Goal: Task Accomplishment & Management: Manage account settings

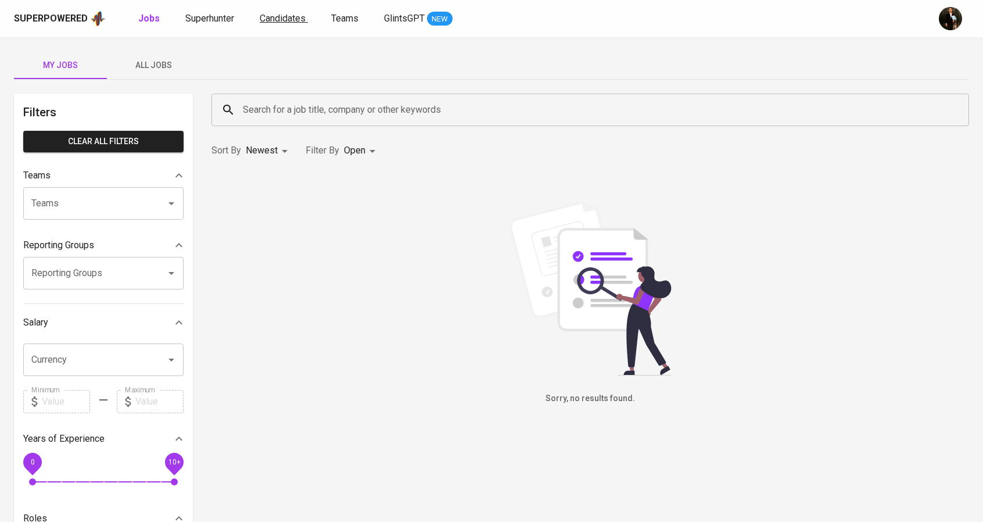
click at [260, 24] on link "Candidates" at bounding box center [284, 19] width 48 height 15
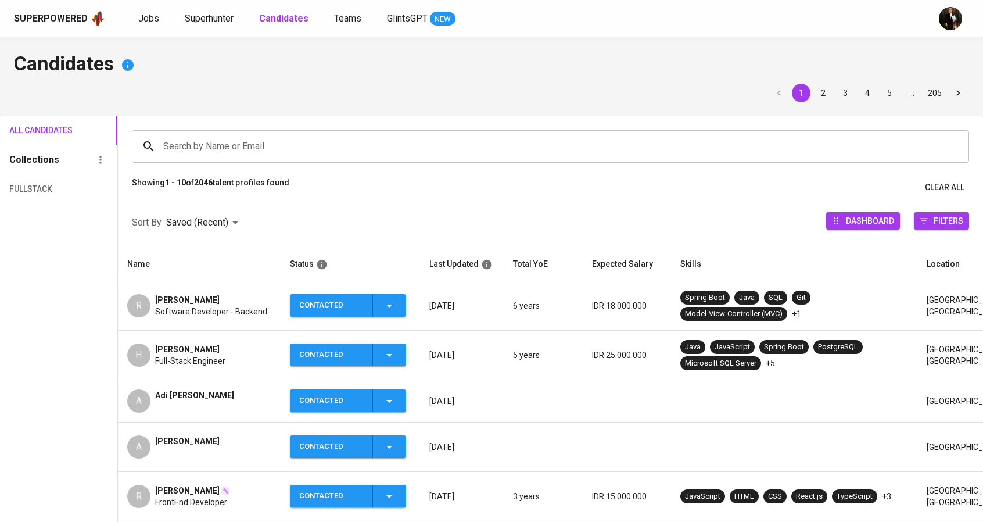
click at [209, 296] on span "[PERSON_NAME]" at bounding box center [187, 300] width 65 height 12
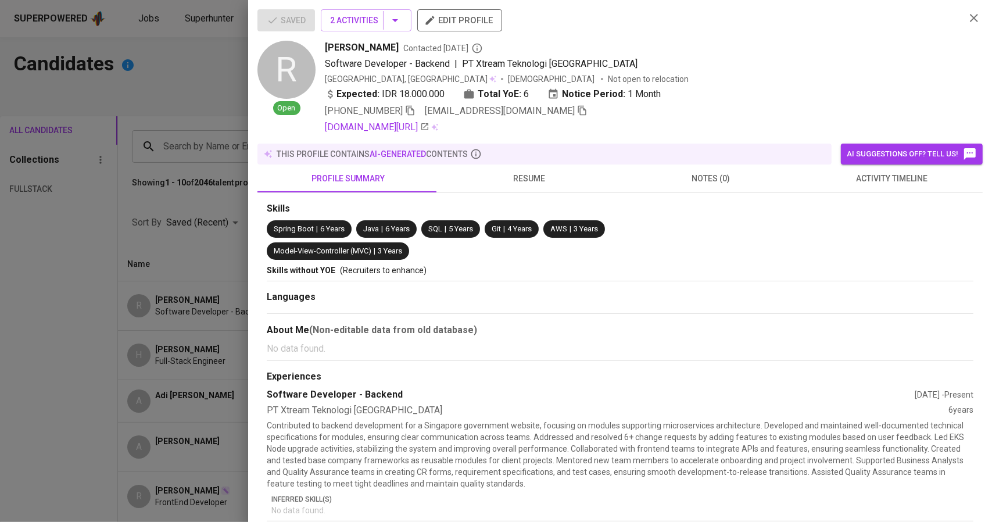
click at [577, 112] on icon "button" at bounding box center [582, 110] width 10 height 10
click at [181, 297] on div at bounding box center [496, 261] width 992 height 522
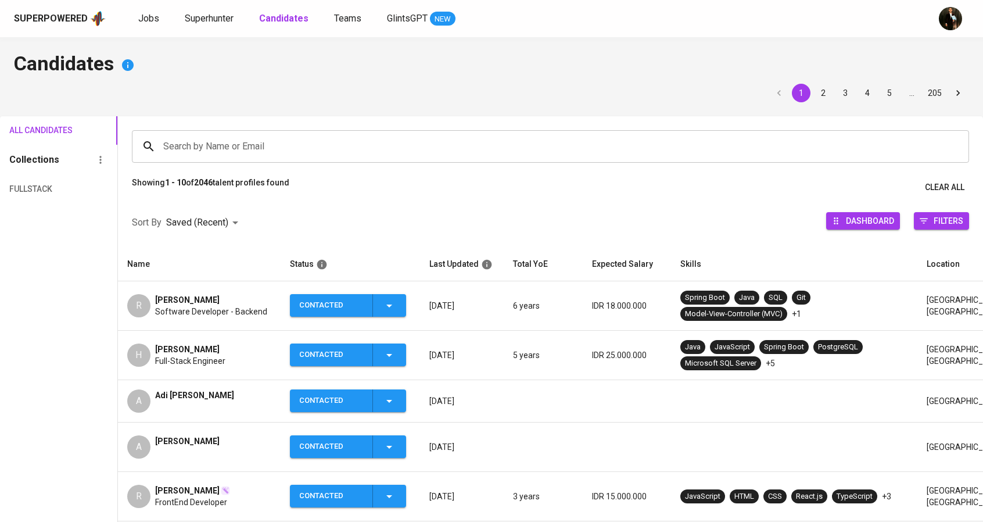
click at [184, 350] on span "Harry Wijaya" at bounding box center [187, 349] width 65 height 12
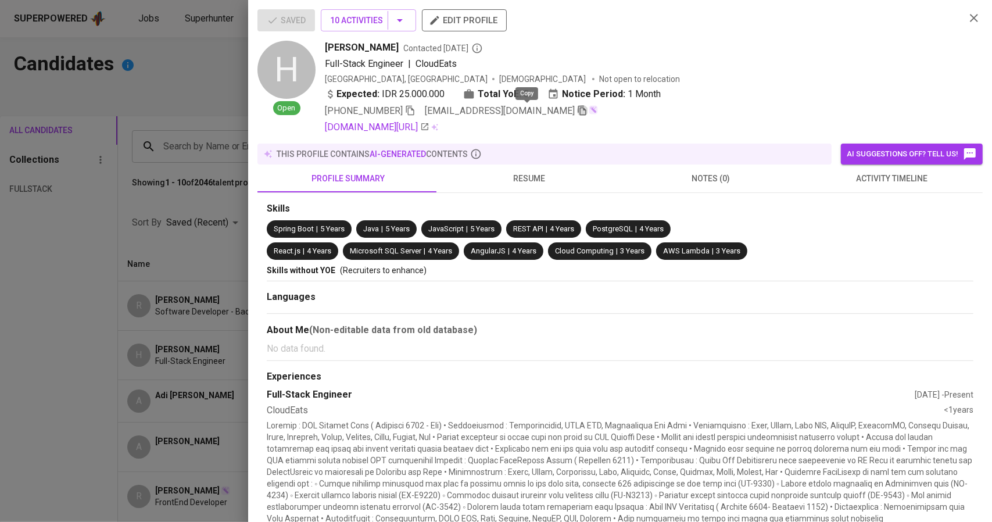
click at [577, 113] on icon "button" at bounding box center [582, 110] width 10 height 10
click at [410, 19] on button "10 Activities" at bounding box center [368, 20] width 95 height 22
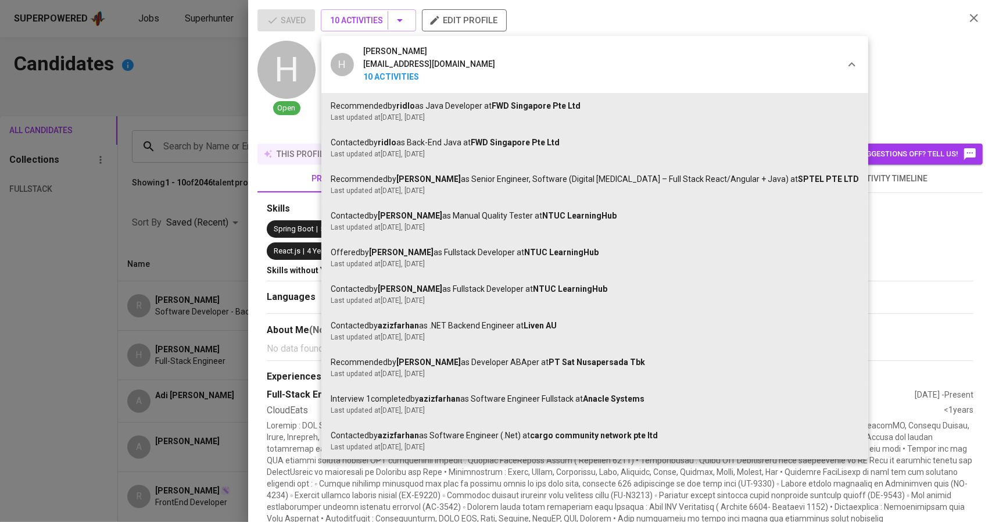
click at [816, 61] on div at bounding box center [496, 261] width 992 height 522
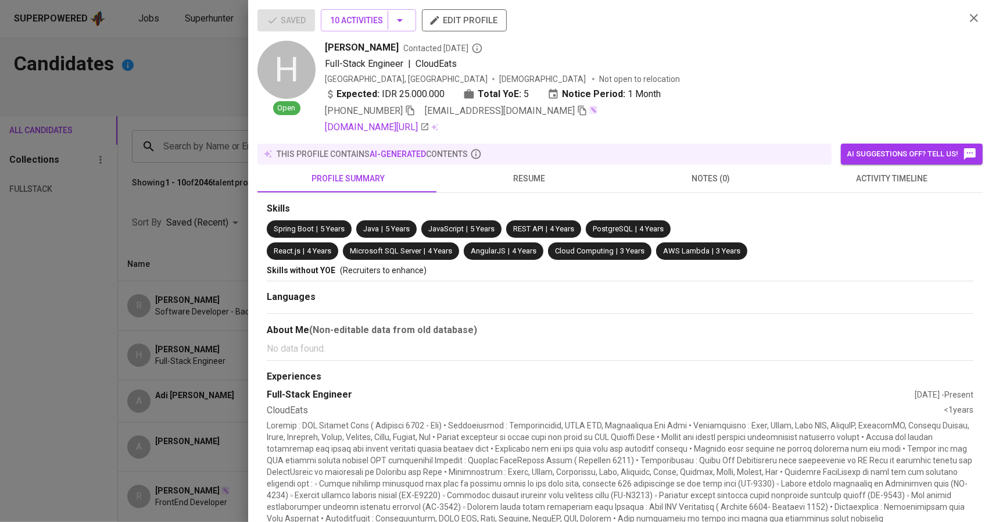
click at [191, 155] on div at bounding box center [496, 261] width 992 height 522
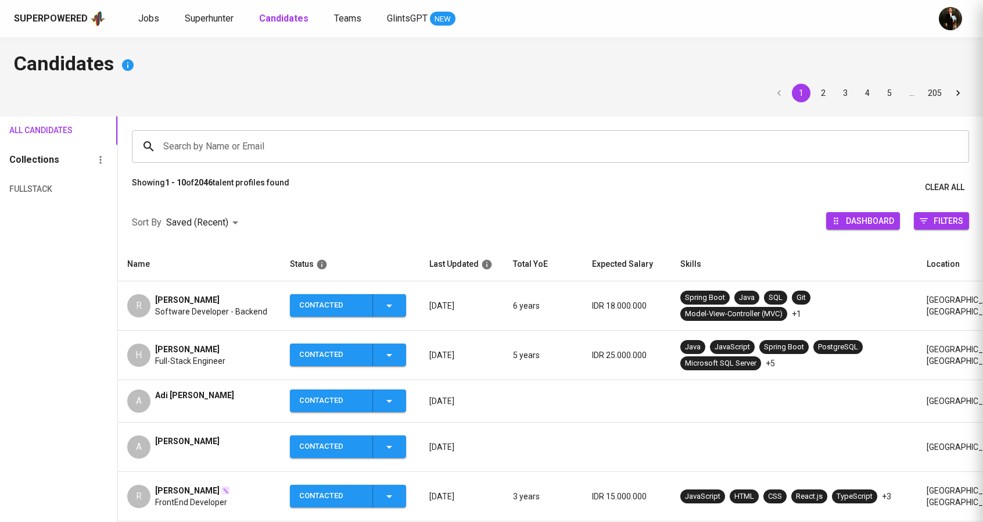
click at [186, 141] on input "Search by Name or Email" at bounding box center [553, 146] width 786 height 22
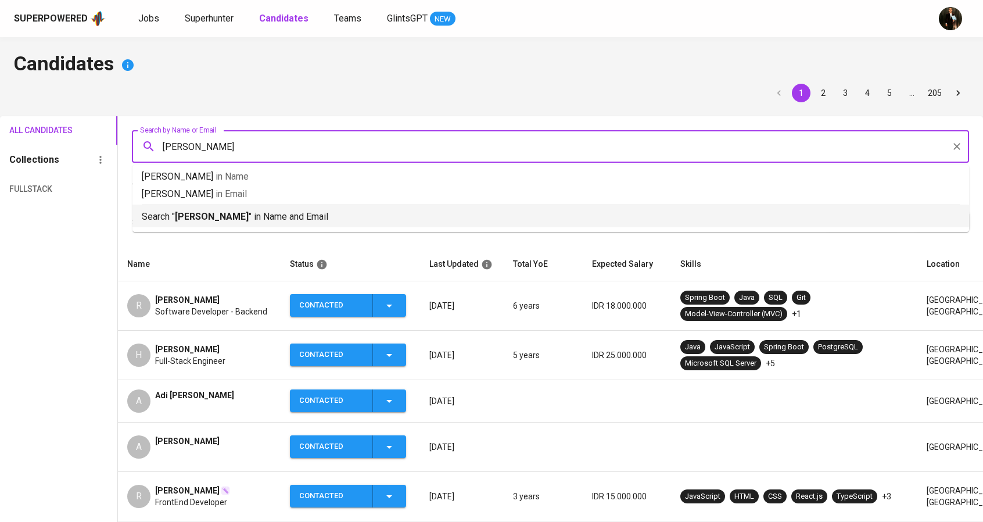
type input "dodi"
click at [92, 361] on div "All Candidates Collections fullstack" at bounding box center [58, 455] width 117 height 678
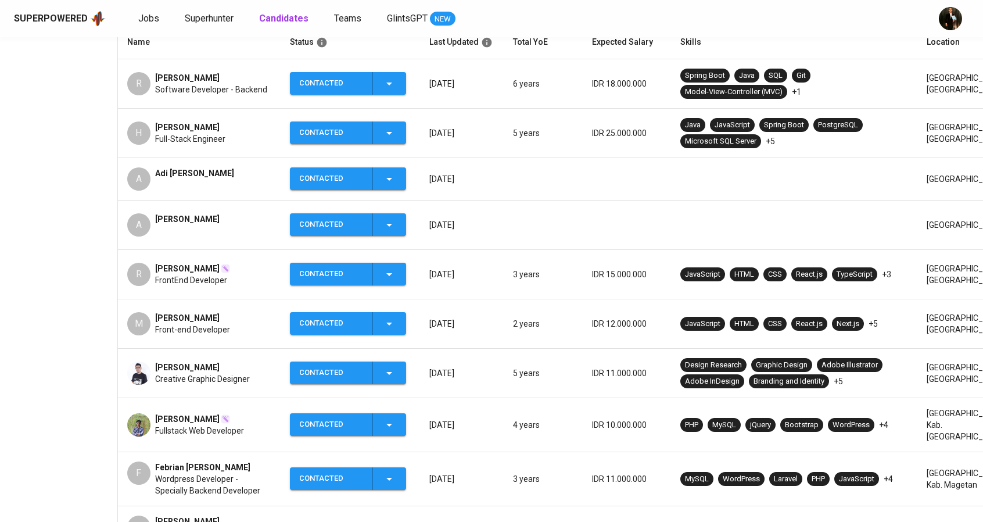
scroll to position [291, 0]
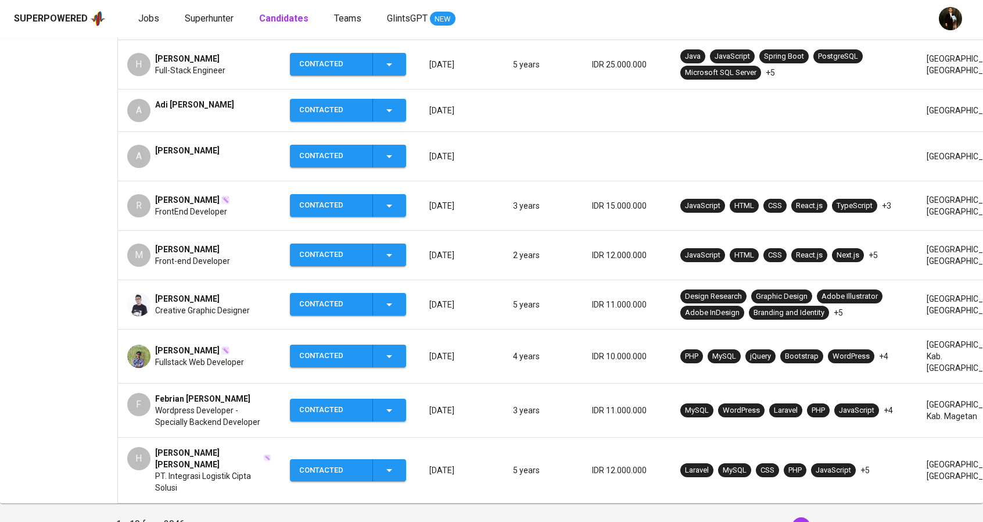
click at [828, 517] on button "2" at bounding box center [823, 526] width 19 height 19
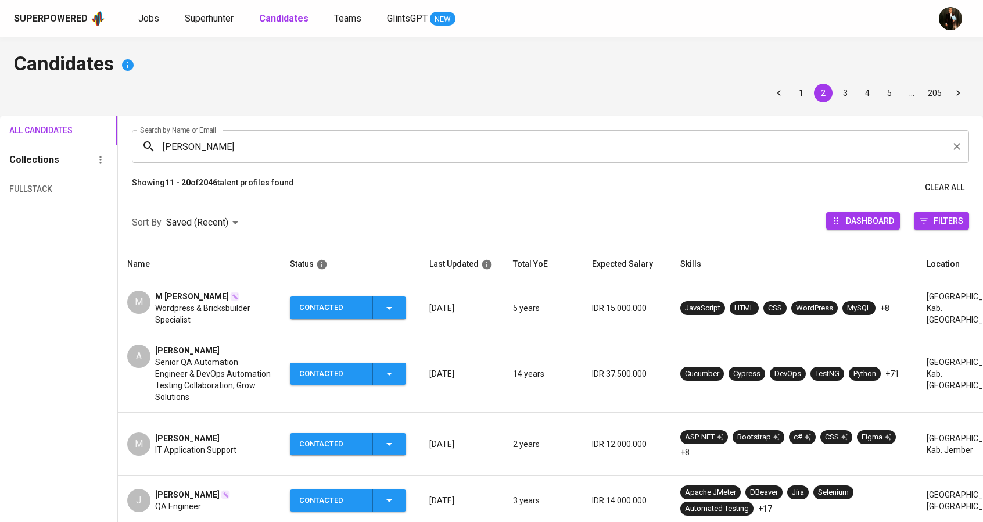
click at [215, 353] on span "Ahmad Dodi Yandra" at bounding box center [187, 351] width 65 height 12
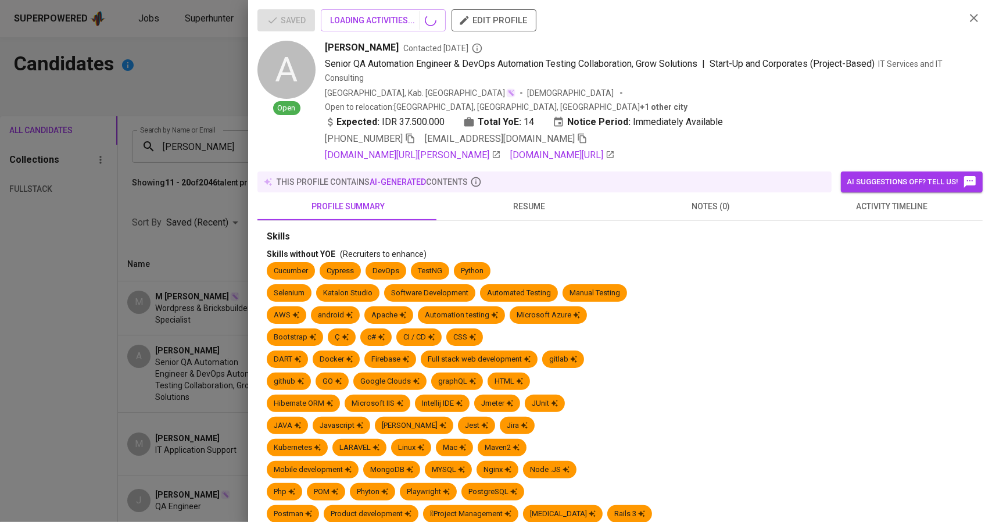
click at [577, 133] on icon "button" at bounding box center [582, 138] width 10 height 10
click at [208, 296] on div at bounding box center [496, 261] width 992 height 522
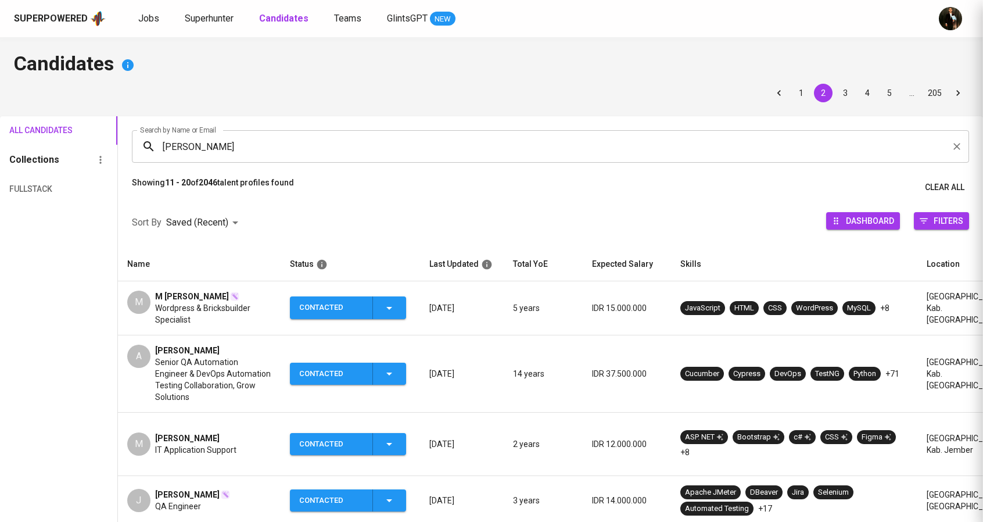
click at [193, 293] on div at bounding box center [491, 261] width 983 height 522
click at [193, 293] on span "M Nudin Lubis" at bounding box center [192, 297] width 74 height 12
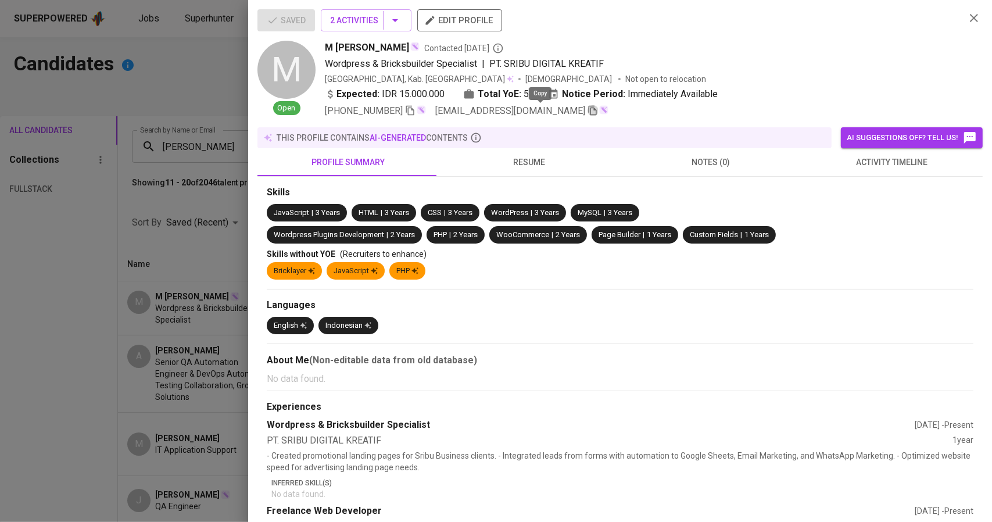
click at [588, 114] on icon "button" at bounding box center [593, 110] width 10 height 10
click at [235, 389] on div at bounding box center [496, 261] width 992 height 522
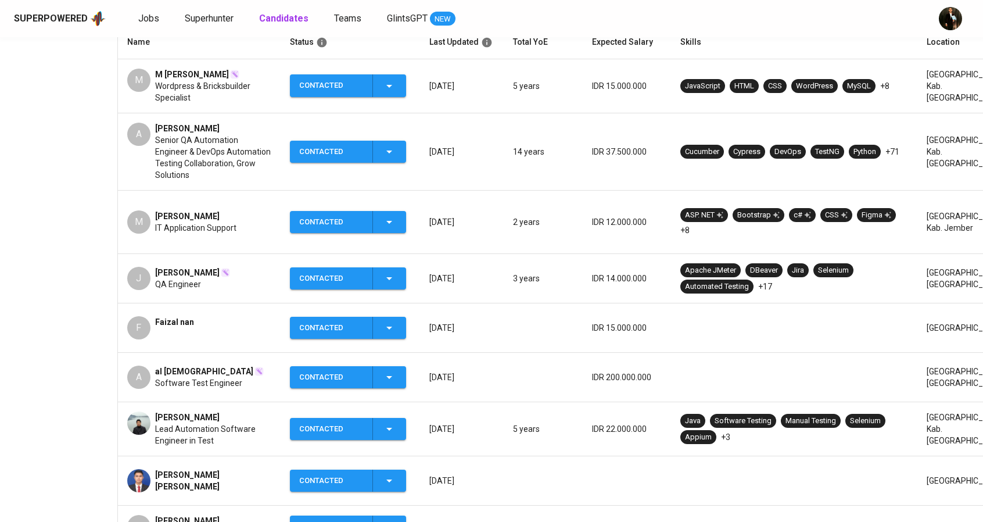
scroll to position [232, 0]
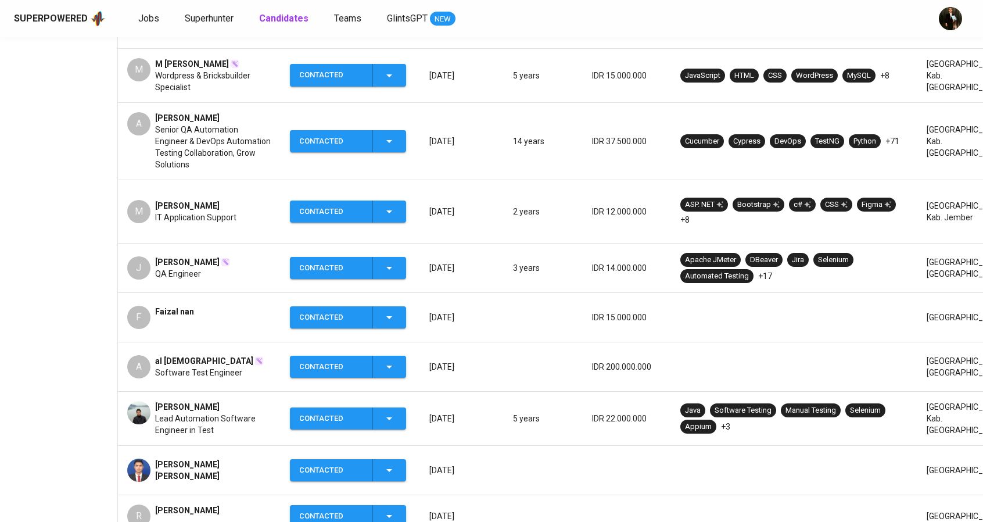
click at [186, 355] on span "al moslem" at bounding box center [204, 361] width 98 height 12
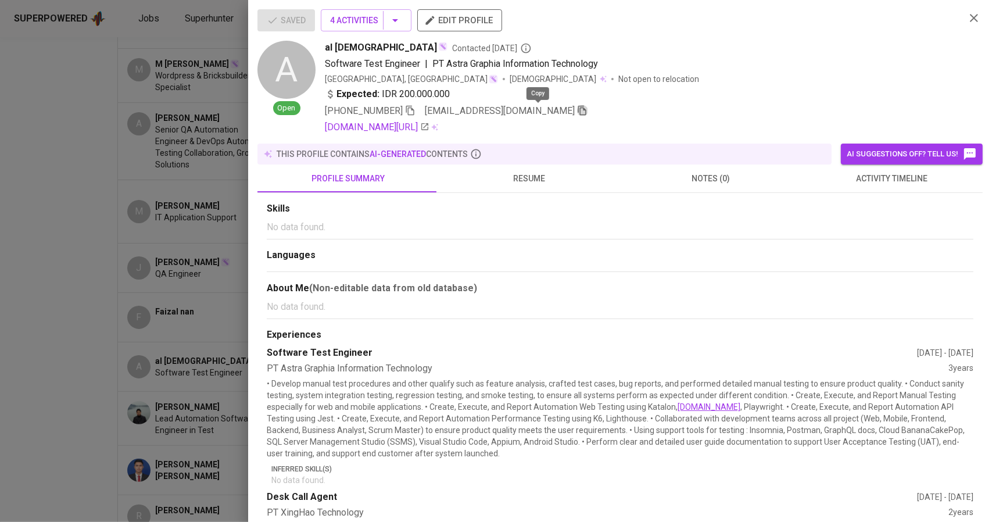
click at [578, 113] on icon "button" at bounding box center [582, 111] width 8 height 10
click at [195, 130] on div at bounding box center [496, 261] width 992 height 522
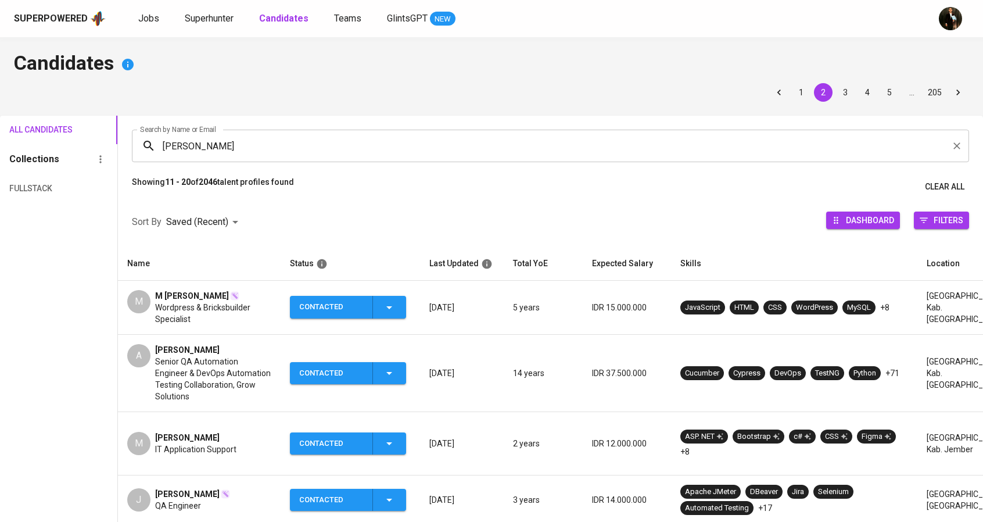
scroll to position [0, 0]
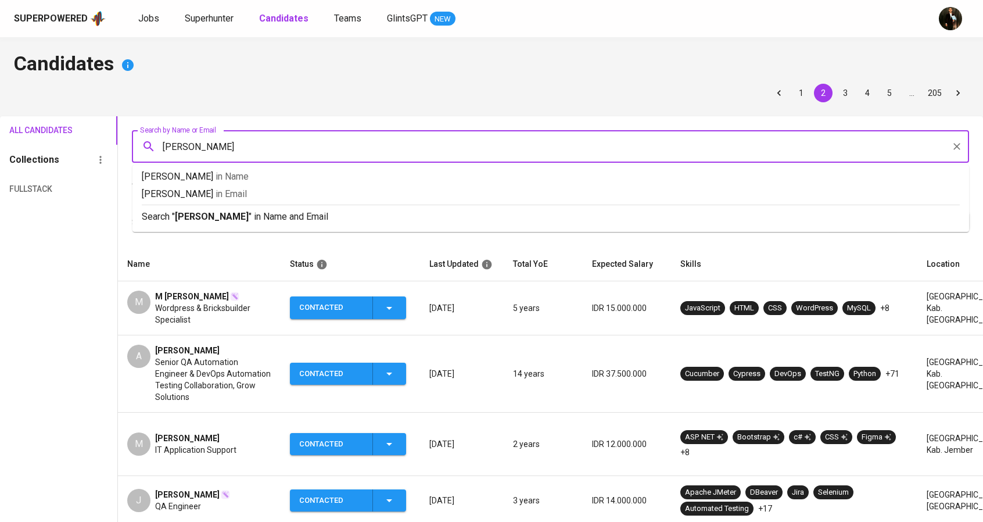
click at [144, 148] on div "[PERSON_NAME] Search by Name or Email" at bounding box center [550, 146] width 837 height 33
type input "[PERSON_NAME]"
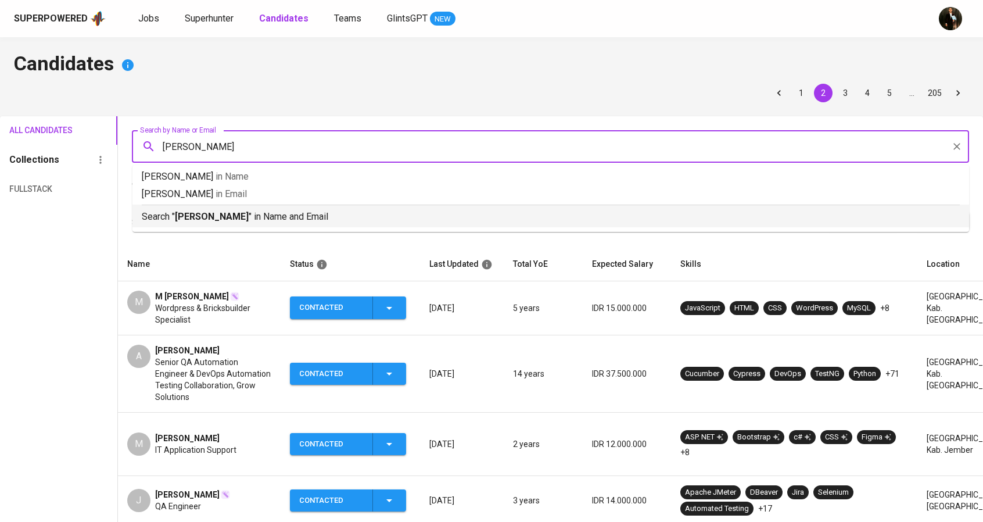
click at [207, 219] on p "Search " [PERSON_NAME] " in Name and Email" at bounding box center [551, 217] width 818 height 14
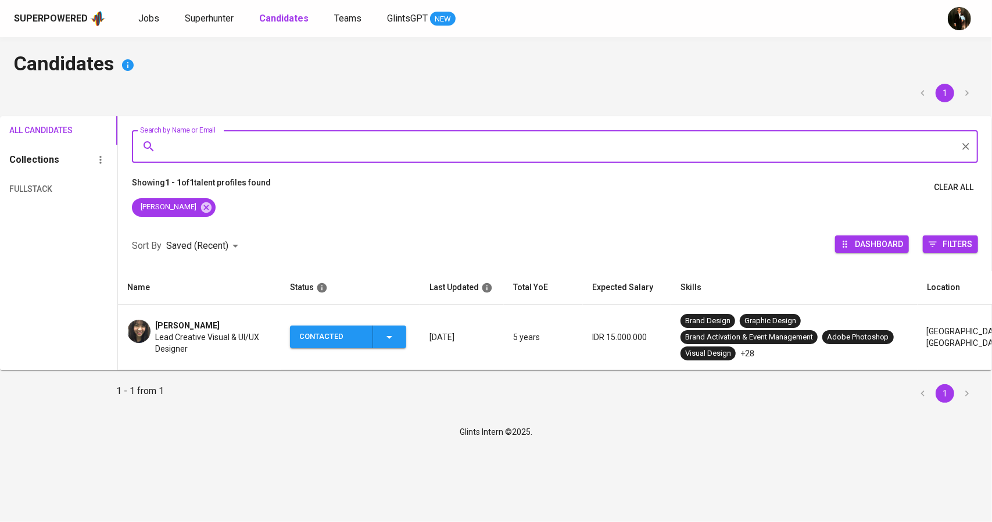
click at [195, 320] on span "[PERSON_NAME]" at bounding box center [187, 326] width 65 height 12
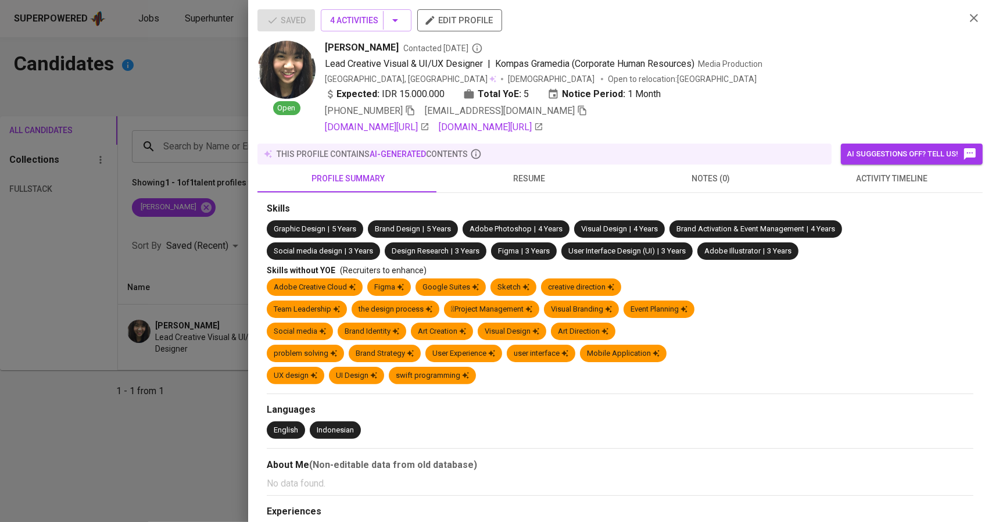
click at [577, 113] on icon "button" at bounding box center [582, 110] width 10 height 10
click at [218, 187] on div at bounding box center [496, 261] width 992 height 522
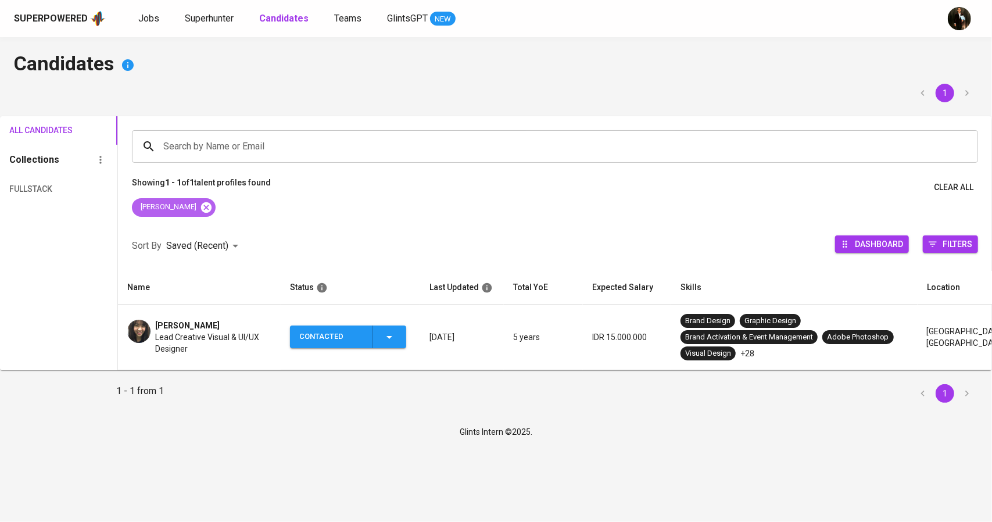
click at [200, 206] on icon at bounding box center [206, 207] width 13 height 13
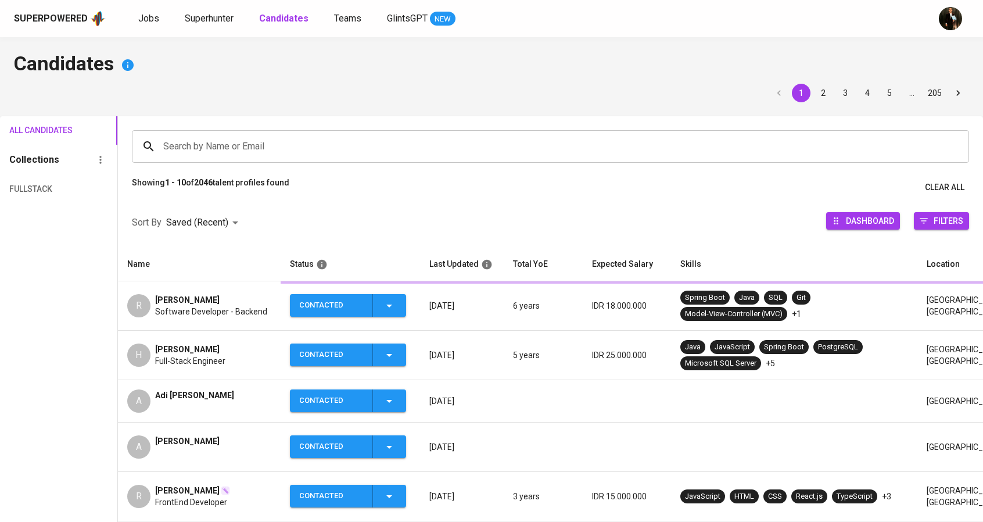
click at [206, 152] on input "Search by Name or Email" at bounding box center [553, 146] width 786 height 22
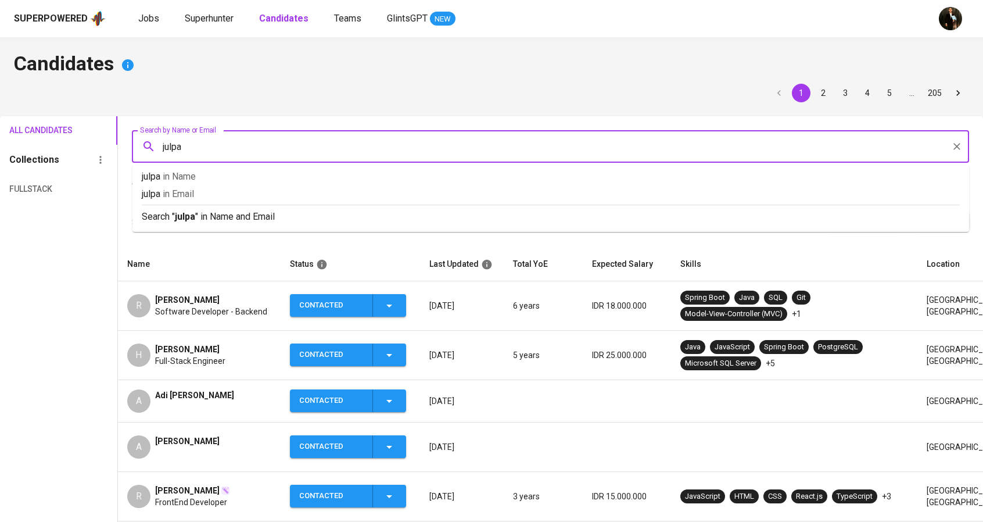
type input "julpan"
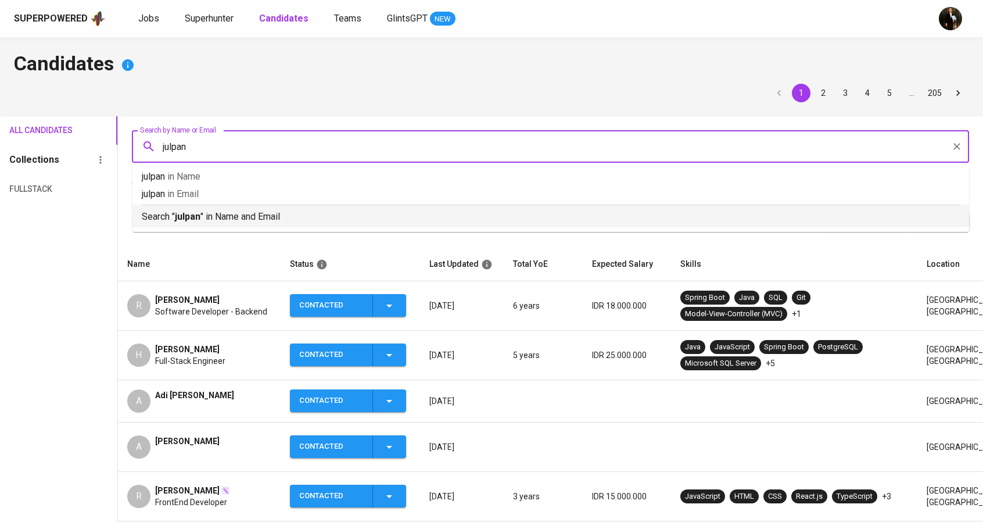
click at [220, 215] on p "Search " julpan " in Name and Email" at bounding box center [551, 217] width 818 height 14
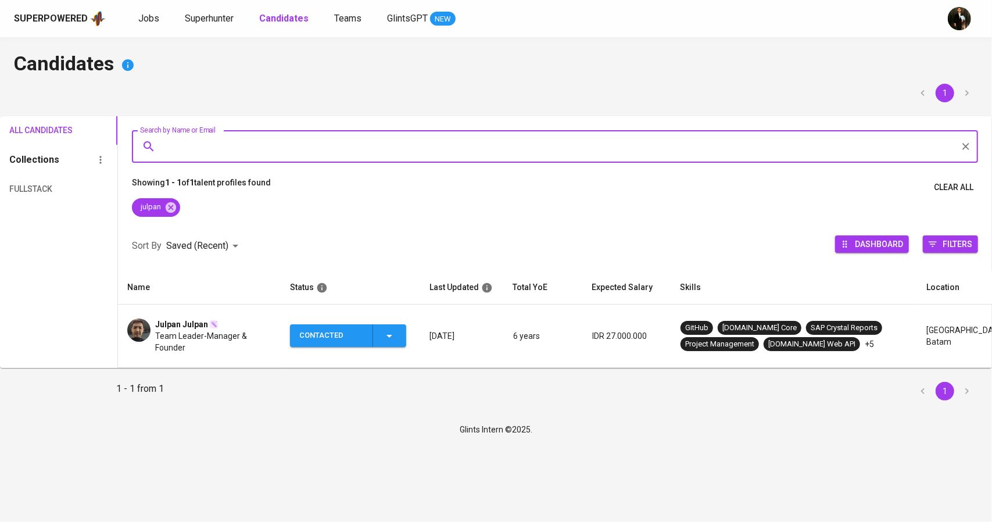
click at [196, 321] on span "Julpan Julpan" at bounding box center [181, 324] width 53 height 12
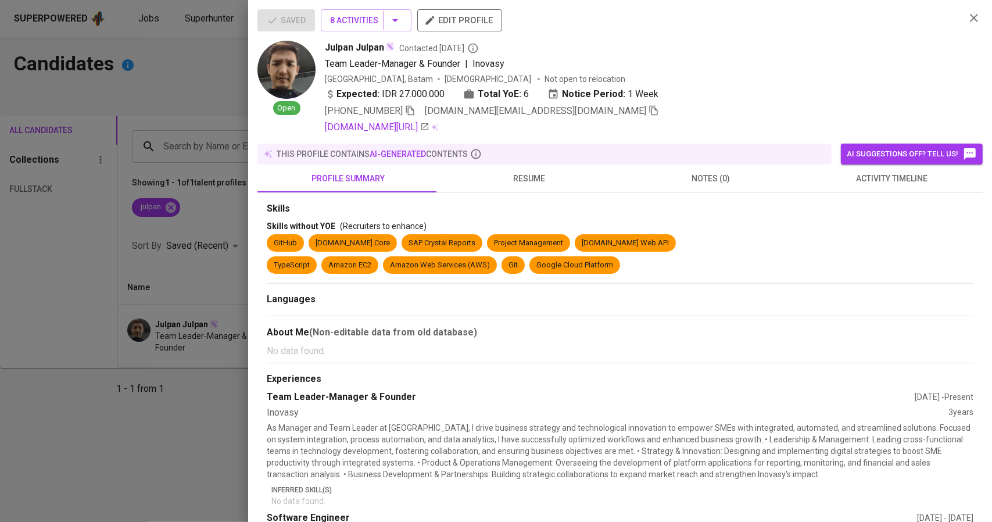
click at [650, 114] on icon "button" at bounding box center [654, 111] width 8 height 10
click at [405, 24] on button "8 Activities" at bounding box center [366, 20] width 91 height 22
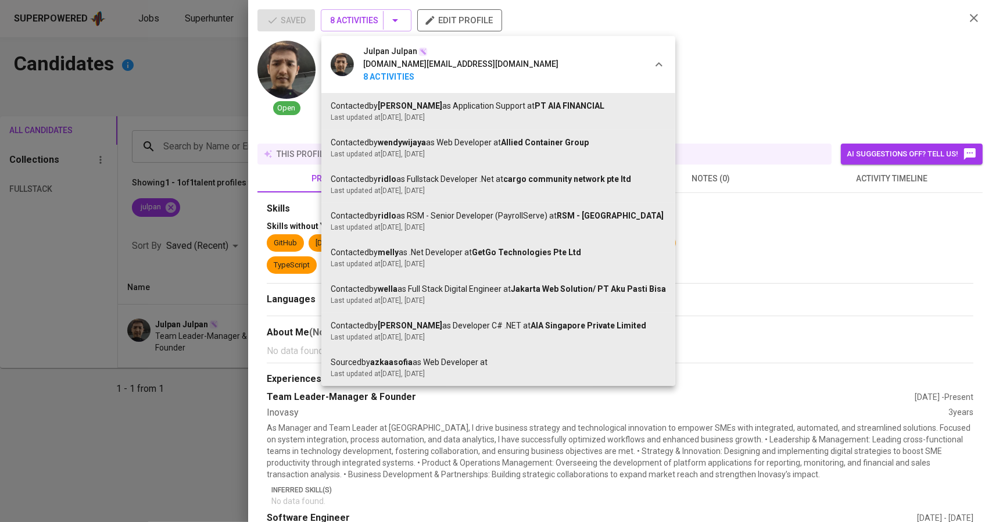
click at [725, 71] on div at bounding box center [496, 261] width 992 height 522
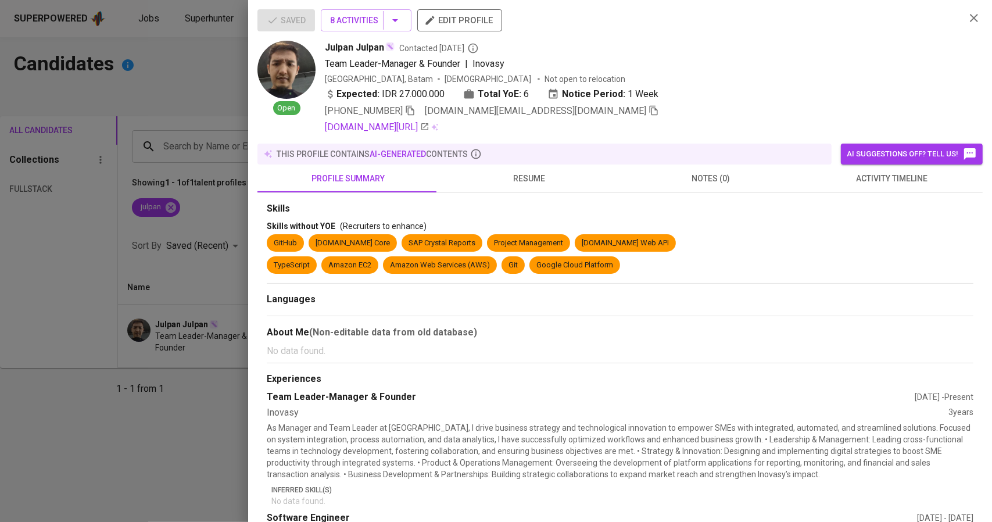
click at [38, 309] on div at bounding box center [496, 261] width 992 height 522
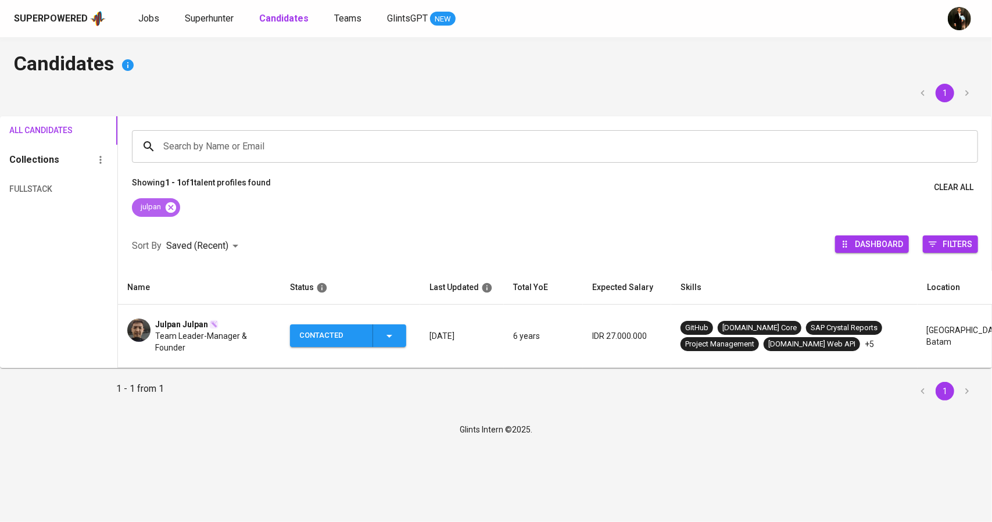
click at [171, 202] on icon at bounding box center [171, 207] width 10 height 10
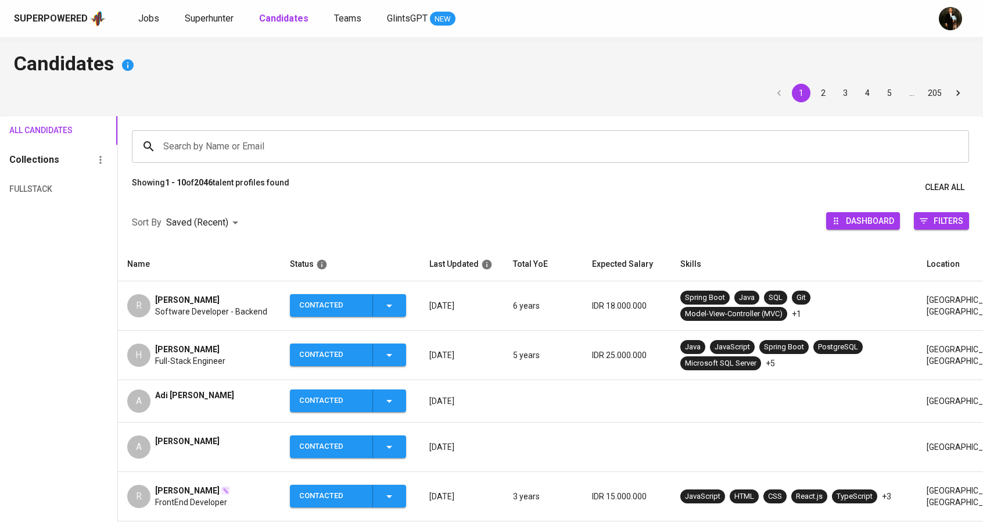
scroll to position [174, 0]
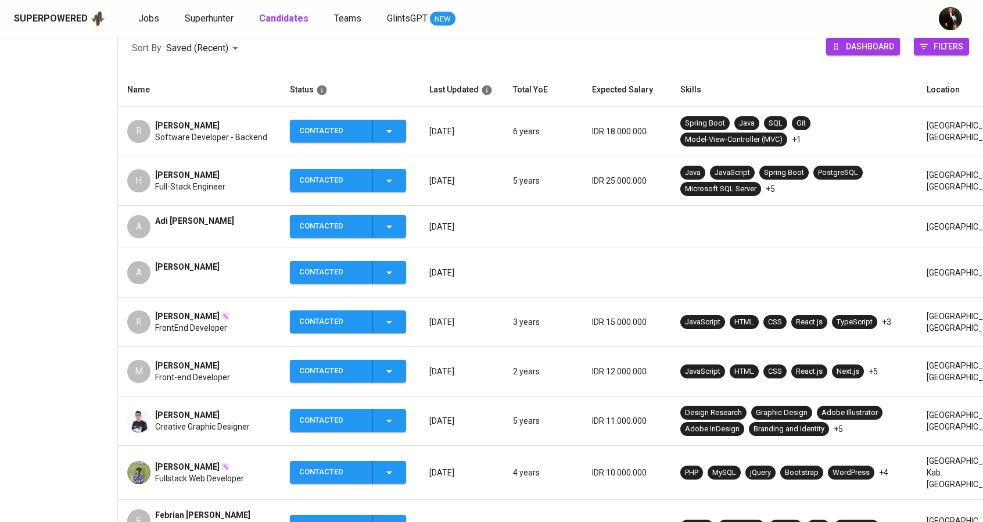
click at [189, 175] on span "Harry Wijaya" at bounding box center [187, 175] width 65 height 12
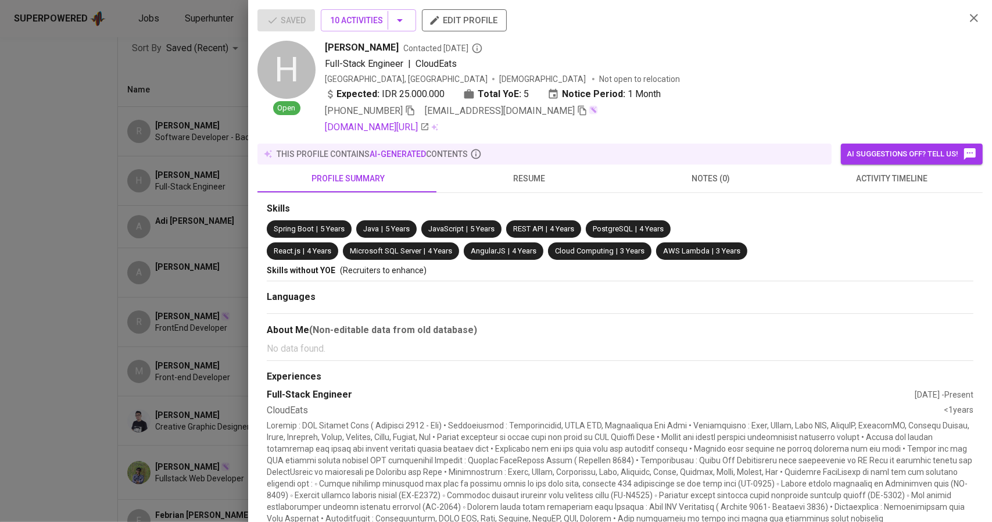
click at [193, 262] on div at bounding box center [496, 261] width 992 height 522
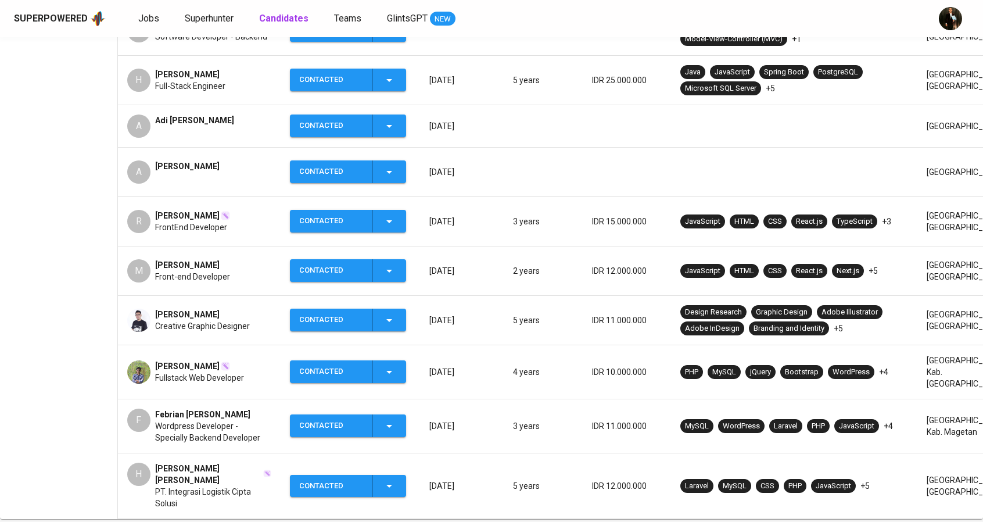
scroll to position [291, 0]
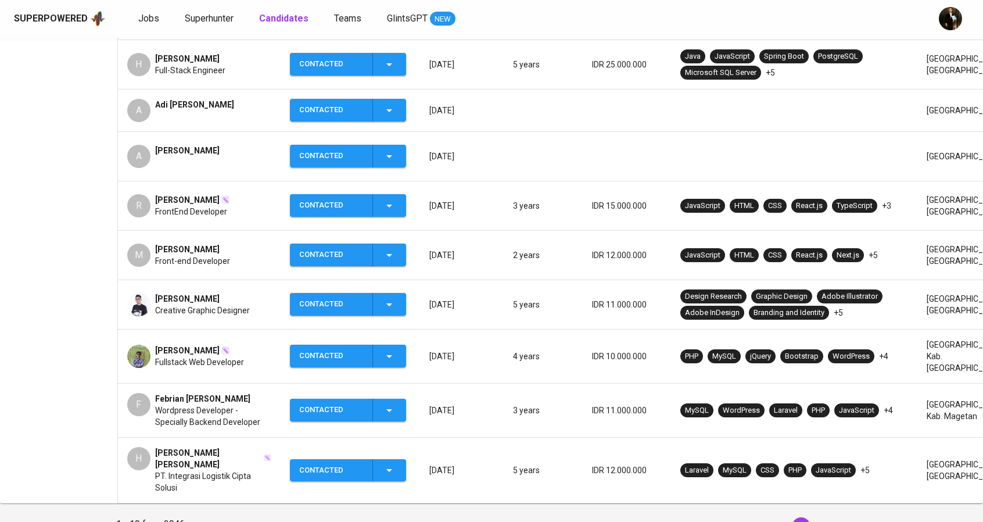
click at [220, 297] on span "Rizky Febriano Syaputra" at bounding box center [187, 299] width 65 height 12
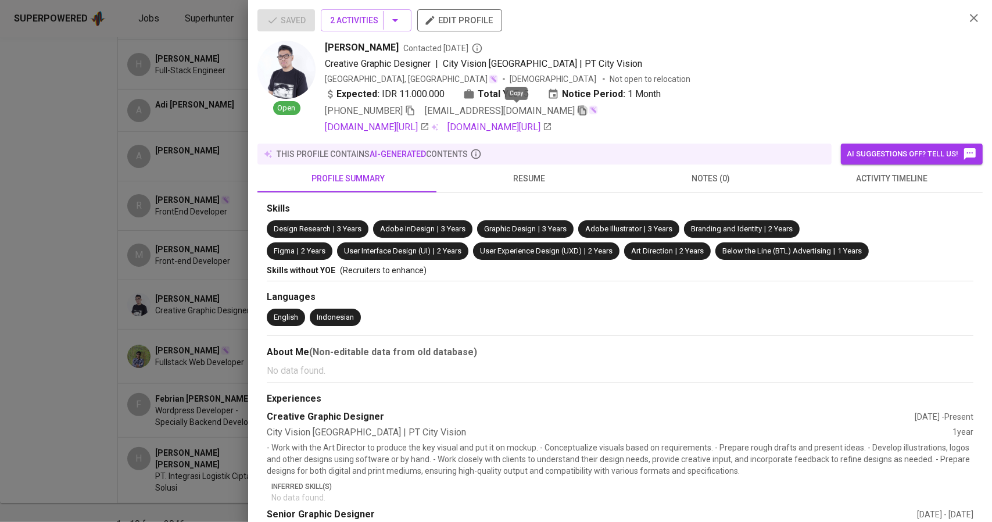
click at [577, 110] on icon "button" at bounding box center [582, 110] width 10 height 10
click at [194, 374] on div at bounding box center [496, 261] width 992 height 522
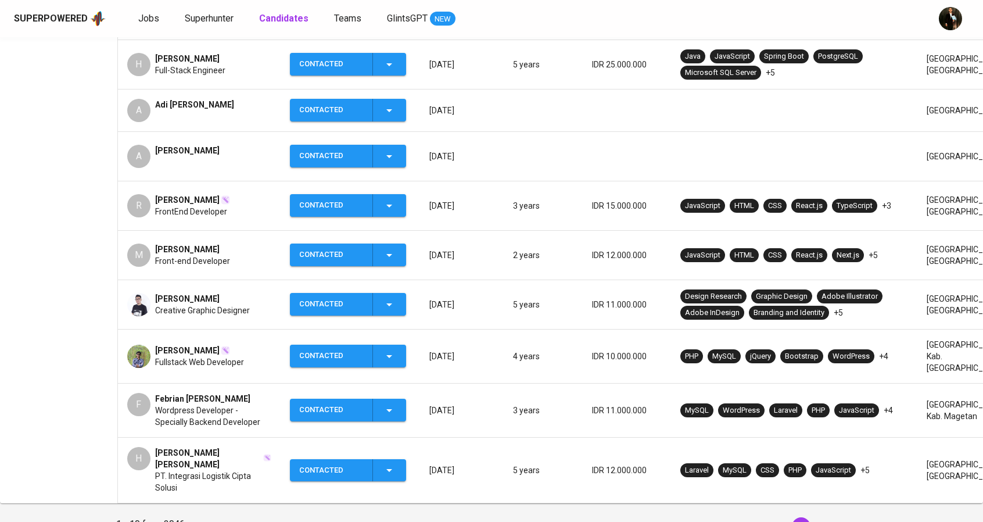
click at [822, 518] on button "2" at bounding box center [823, 526] width 19 height 19
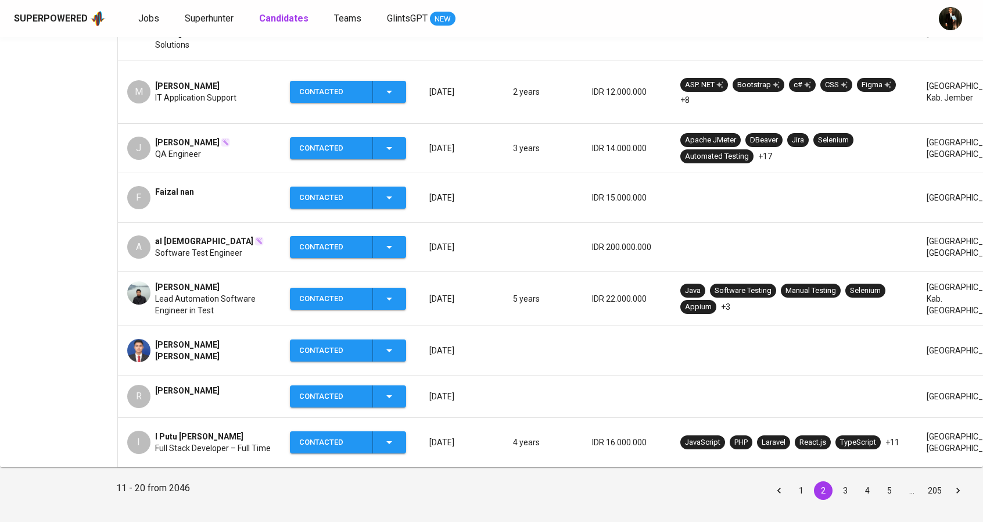
scroll to position [356, 0]
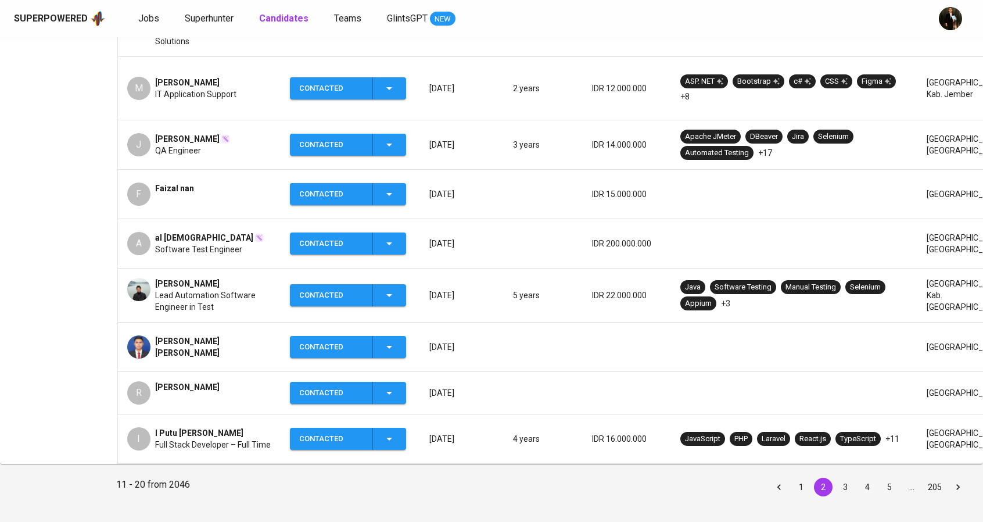
click at [849, 478] on button "3" at bounding box center [845, 487] width 19 height 19
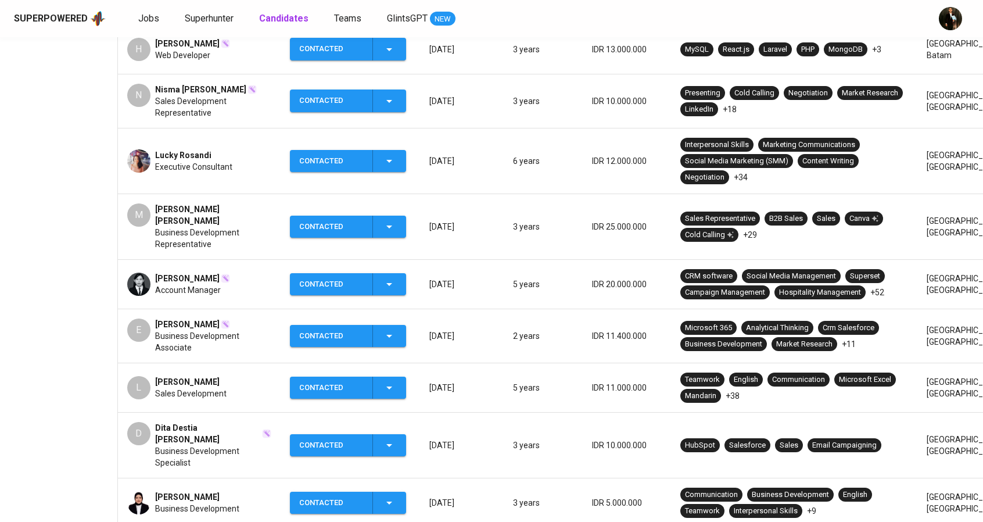
scroll to position [349, 0]
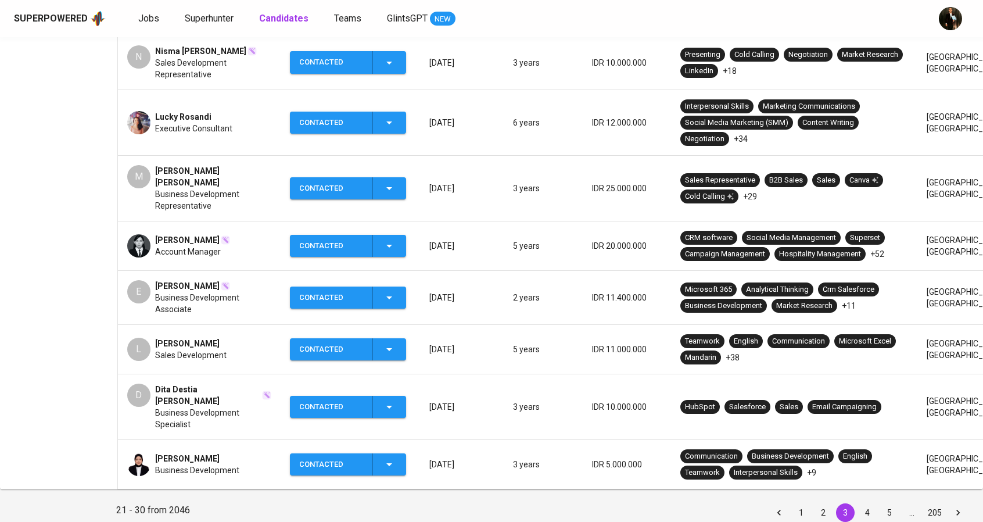
click at [822, 504] on button "2" at bounding box center [823, 512] width 19 height 19
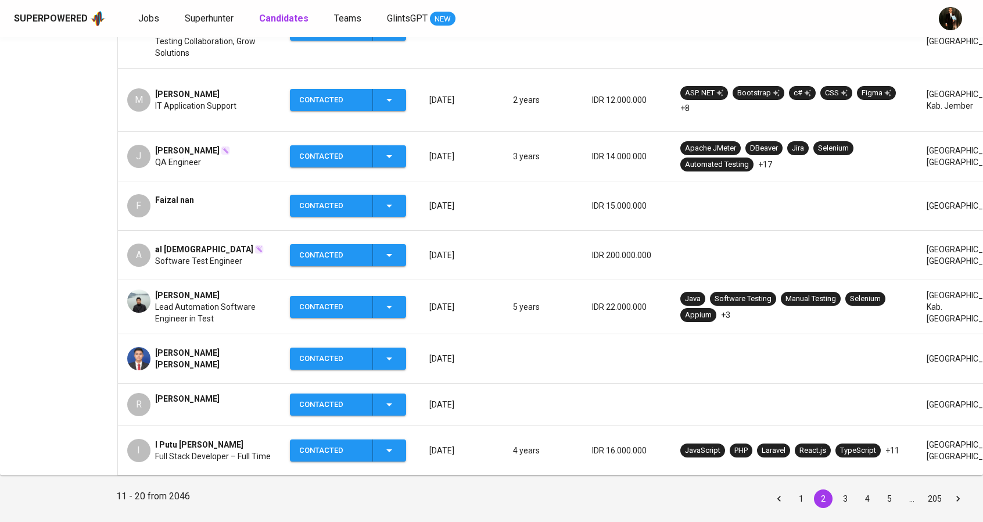
scroll to position [356, 0]
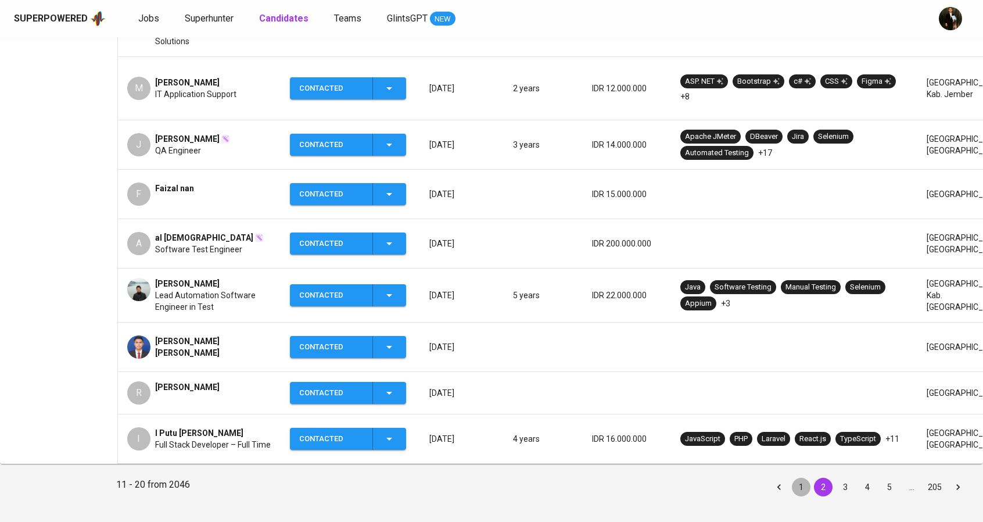
click at [804, 478] on button "1" at bounding box center [801, 487] width 19 height 19
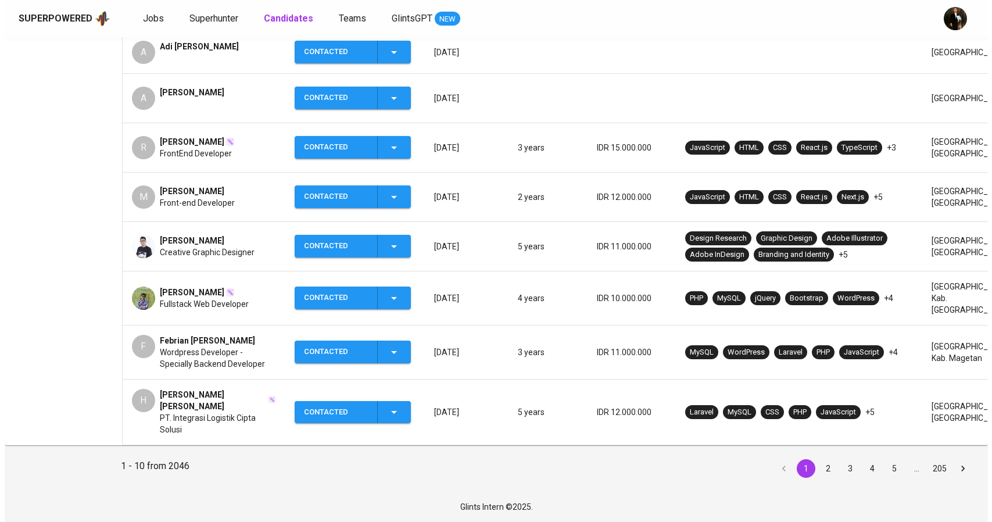
scroll to position [339, 0]
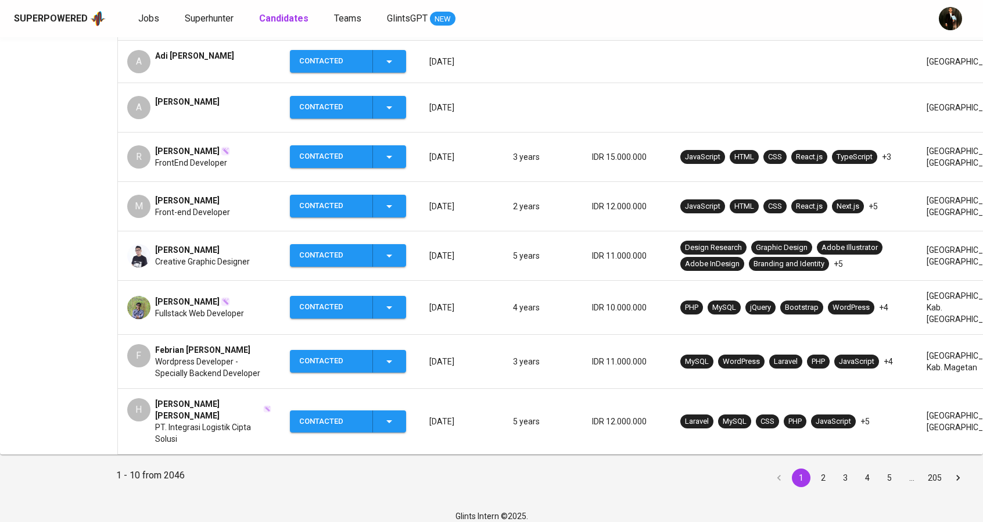
click at [226, 344] on span "Febrian Tri Hardiyanto" at bounding box center [202, 350] width 95 height 12
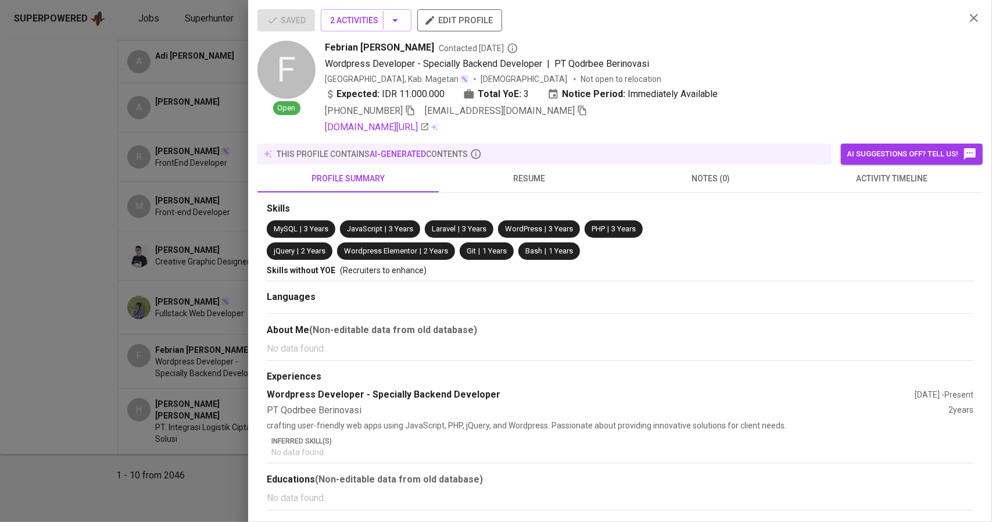
click at [578, 112] on icon "button" at bounding box center [582, 111] width 8 height 10
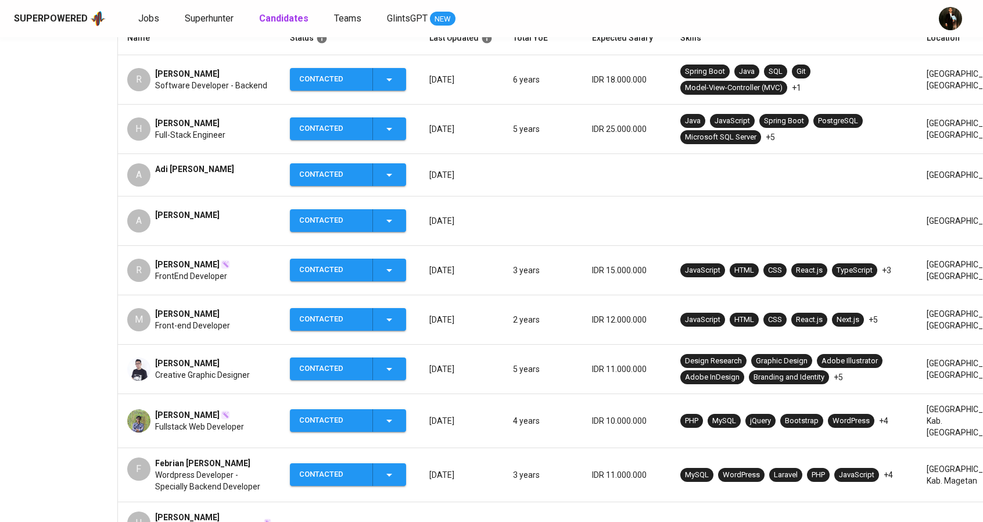
scroll to position [223, 0]
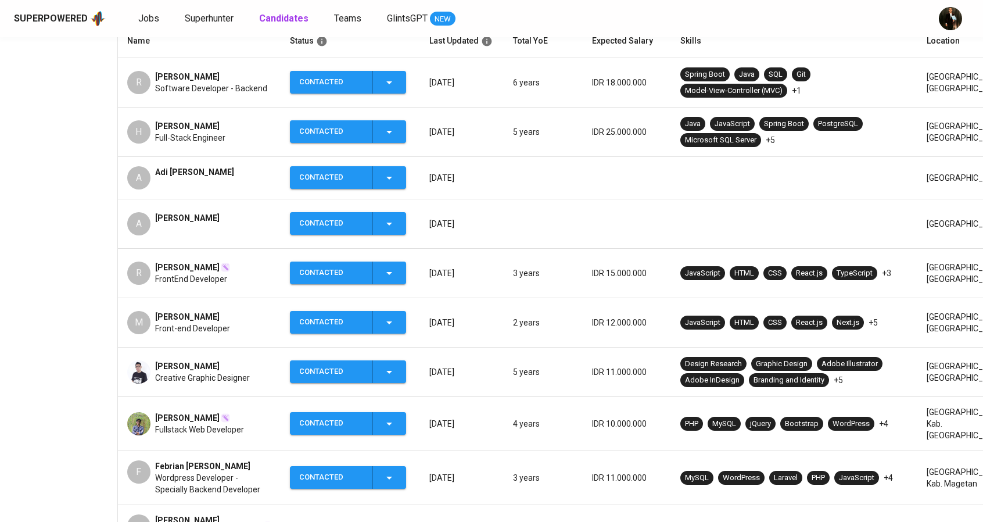
click at [193, 166] on span "Adi [PERSON_NAME]" at bounding box center [194, 172] width 79 height 12
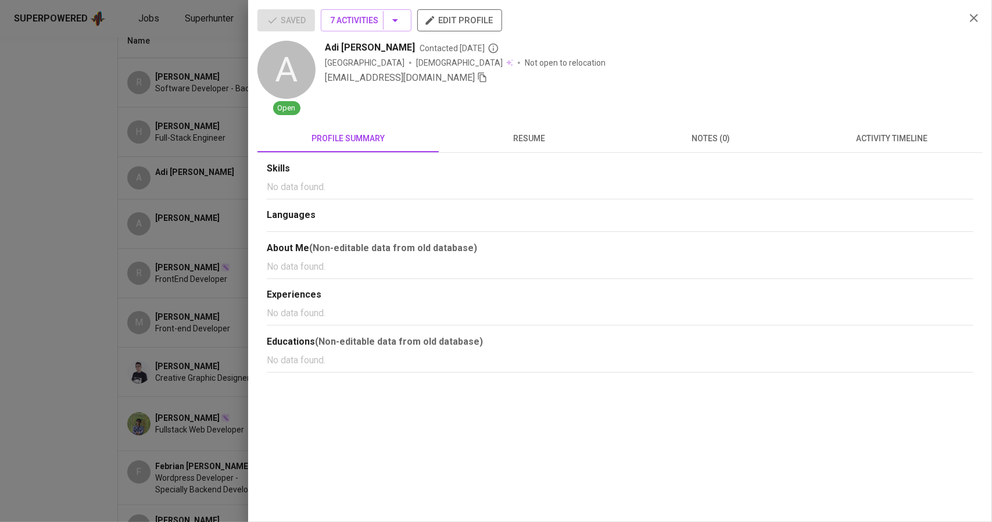
click at [478, 77] on icon "button" at bounding box center [482, 78] width 8 height 10
click at [453, 25] on span "edit profile" at bounding box center [460, 20] width 66 height 15
click at [135, 184] on div at bounding box center [496, 261] width 992 height 522
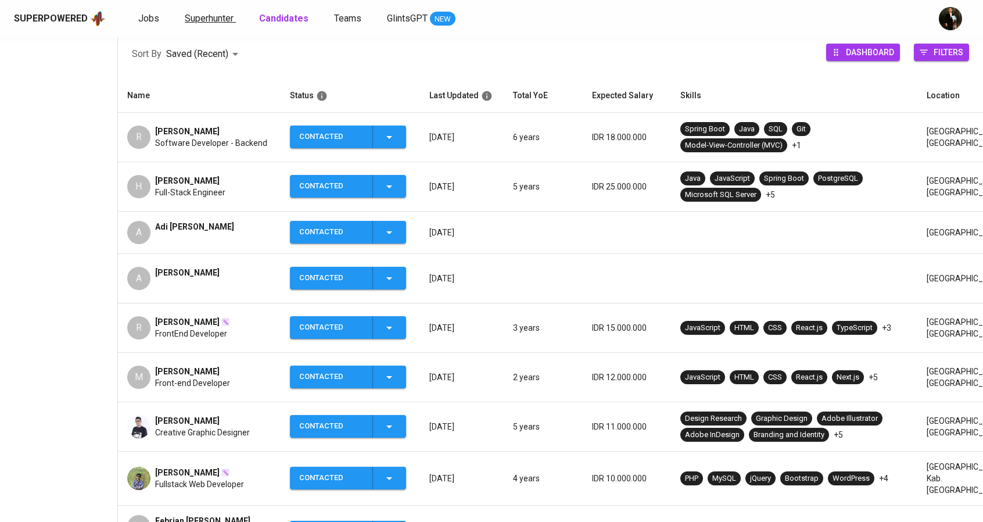
scroll to position [165, 0]
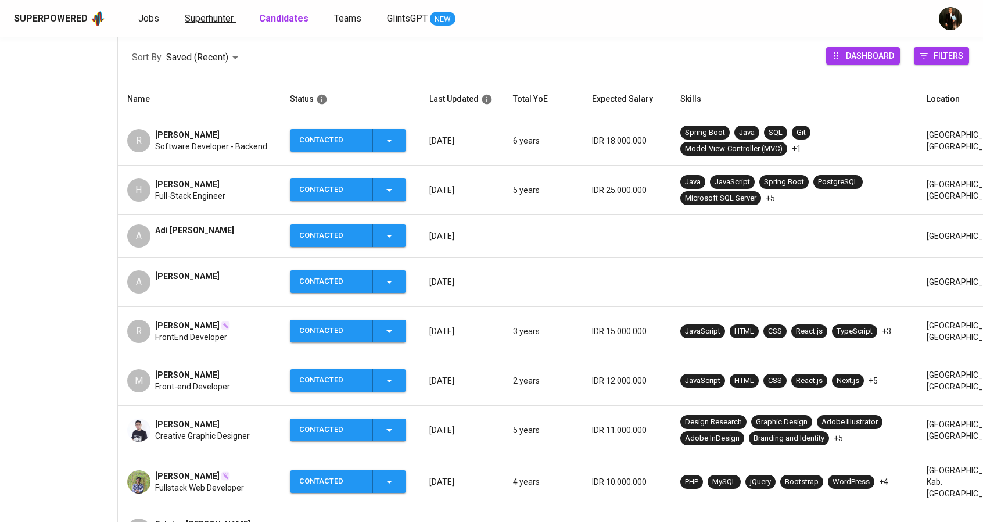
click at [210, 17] on span "Superhunter" at bounding box center [209, 18] width 49 height 11
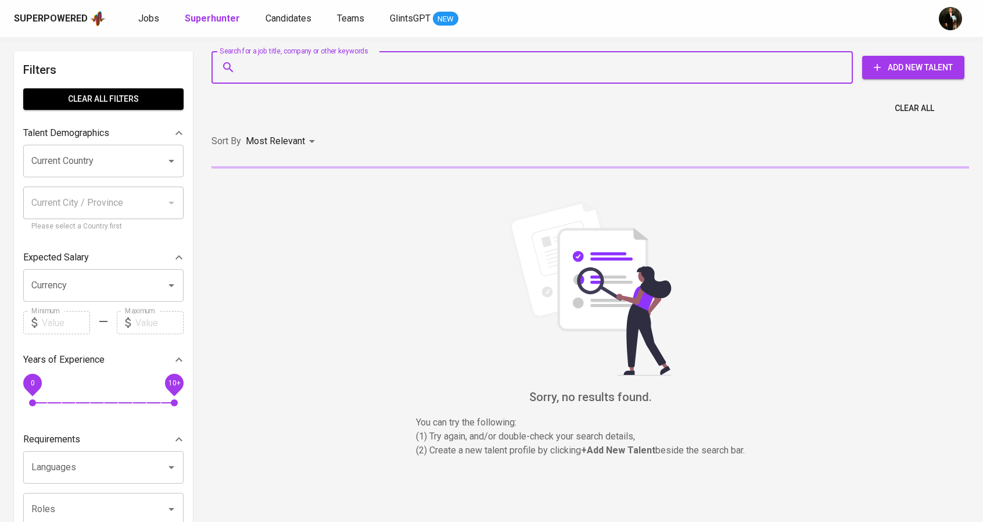
click at [280, 68] on input "Search for a job title, company or other keywords" at bounding box center [535, 67] width 590 height 22
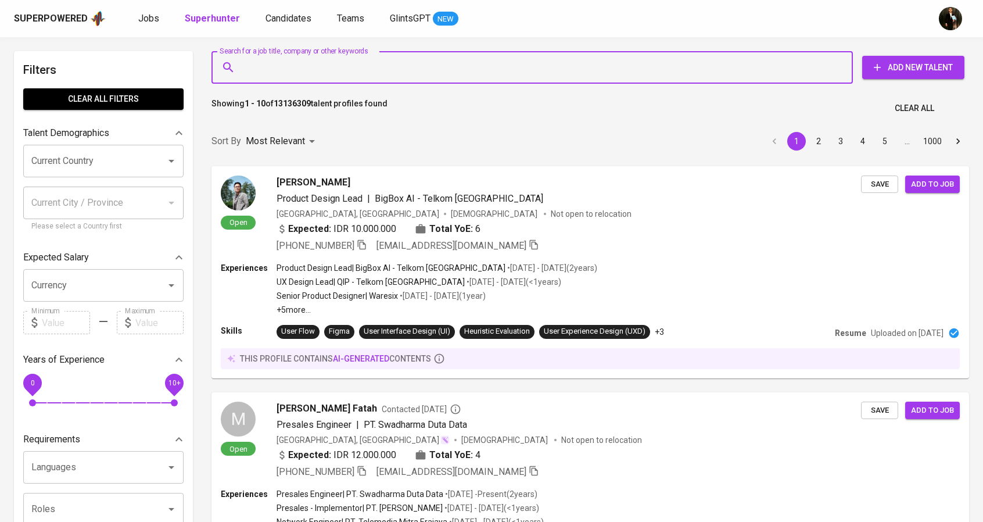
click at [322, 59] on input "Search for a job title, company or other keywords" at bounding box center [535, 67] width 590 height 22
paste input "rizqysyahputraa@gmail.com"
type input "rizqysyahputraa@gmail.com"
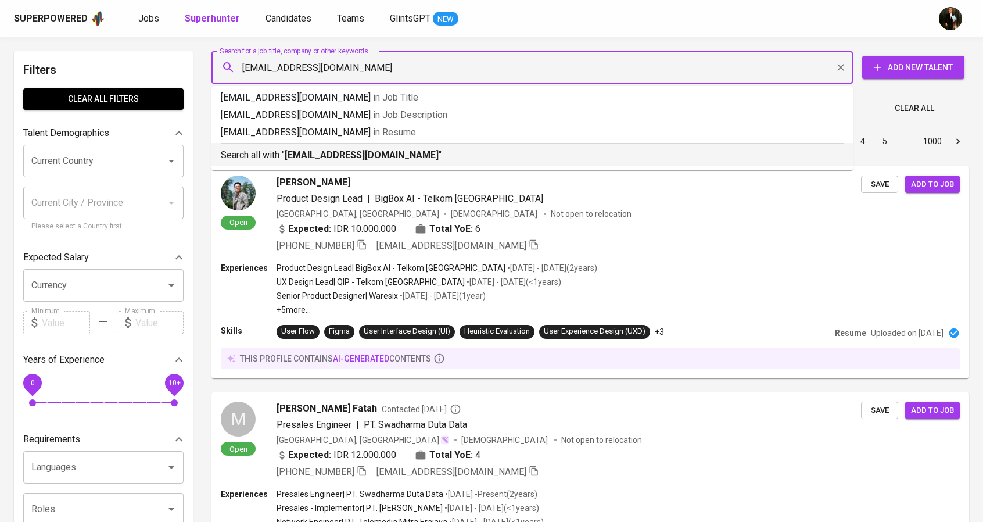
click at [326, 153] on b "rizqysyahputraa@gmail.com" at bounding box center [362, 154] width 154 height 11
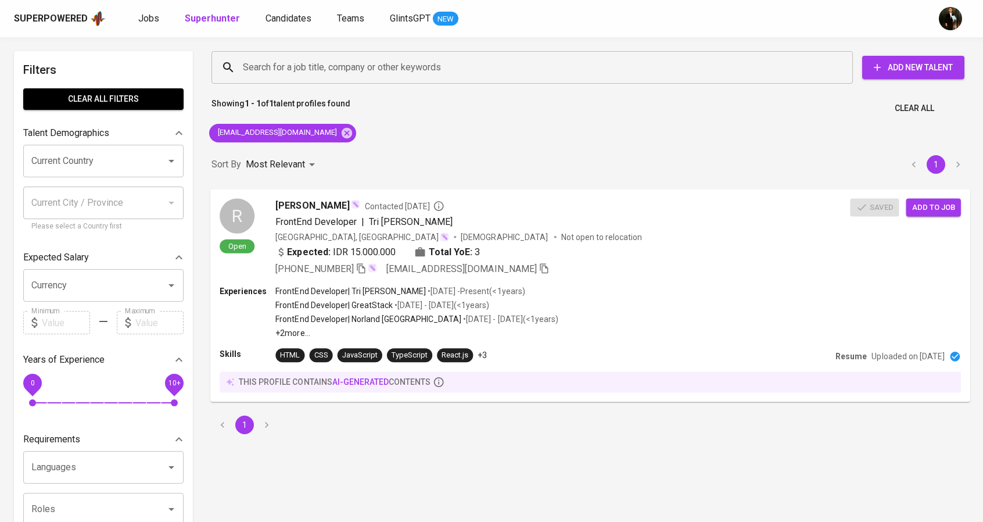
click at [601, 243] on div "Rizqy Syahputra Contacted 18 days ago FrontEnd Developer | Tri Artha Manunggal …" at bounding box center [562, 236] width 575 height 77
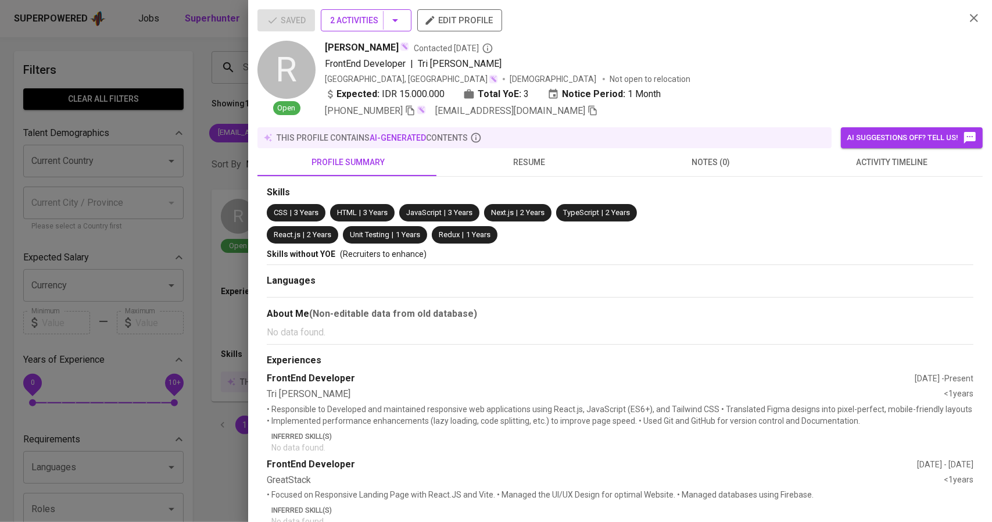
click at [409, 25] on button "2 Activities" at bounding box center [366, 20] width 91 height 22
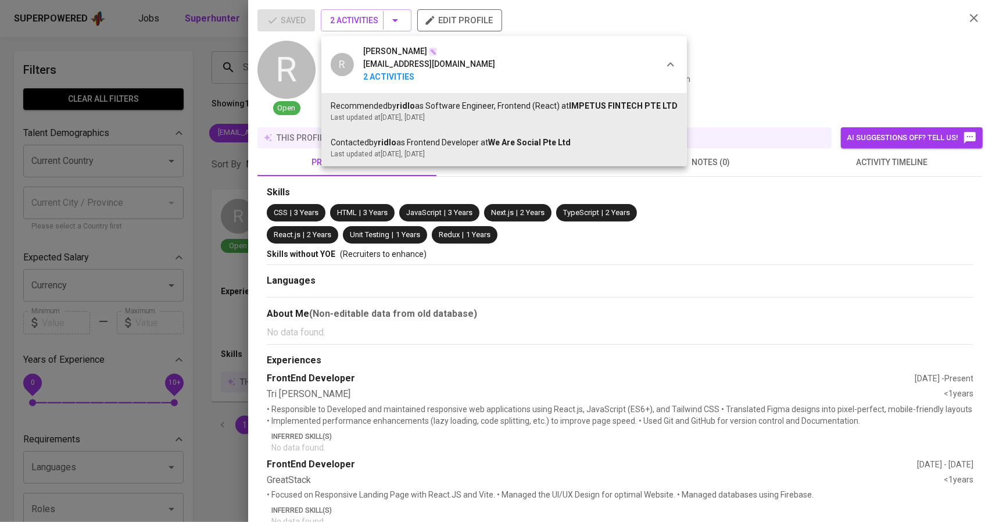
click at [736, 52] on div at bounding box center [496, 261] width 992 height 522
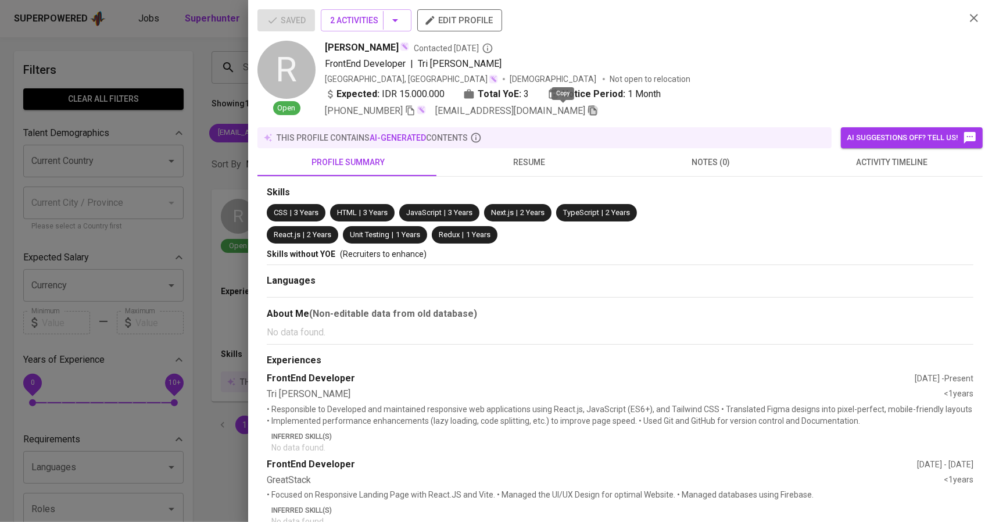
click at [588, 112] on icon "button" at bounding box center [593, 110] width 10 height 10
click at [202, 138] on div at bounding box center [496, 261] width 992 height 522
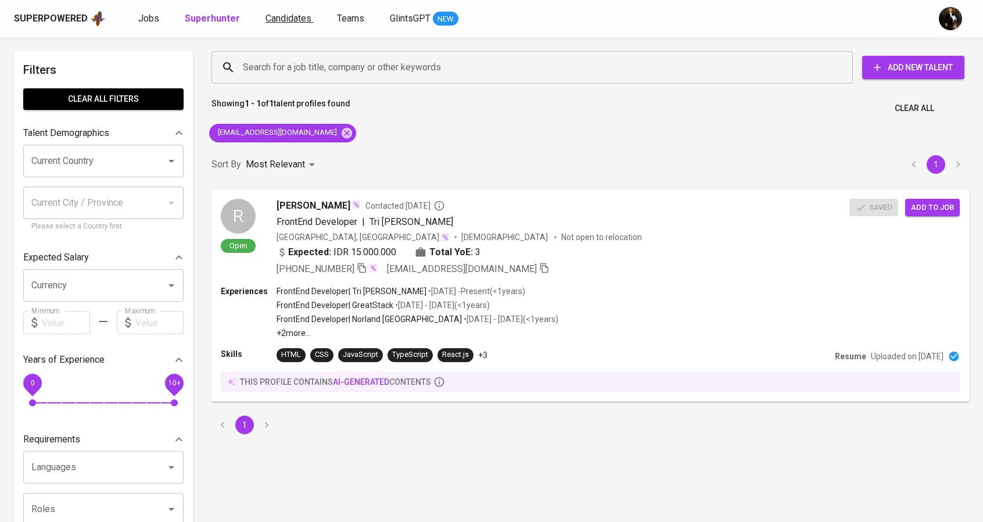
click at [271, 24] on link "Candidates" at bounding box center [290, 19] width 48 height 15
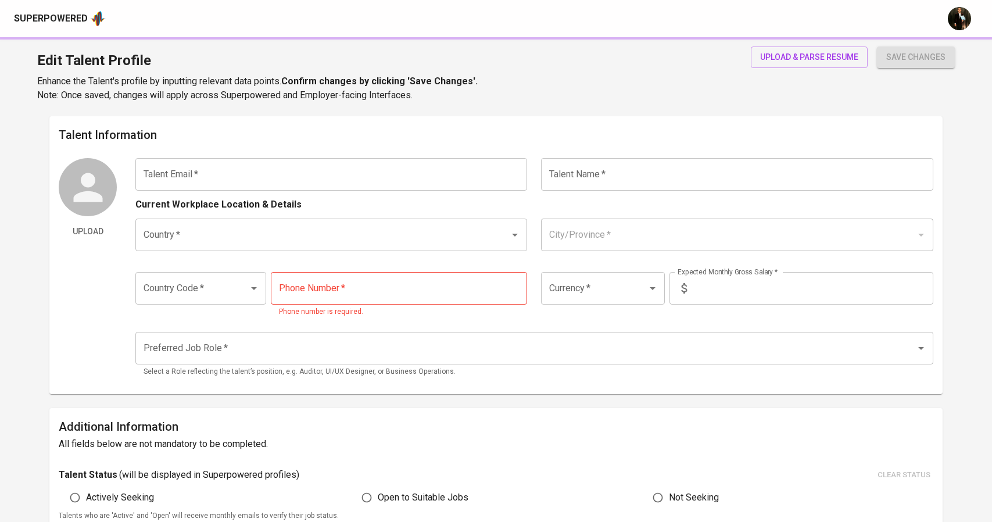
type input "[EMAIL_ADDRESS][DOMAIN_NAME]"
type input "Adi [PERSON_NAME]"
type input "[GEOGRAPHIC_DATA]"
type input "+62"
type input "IDR"
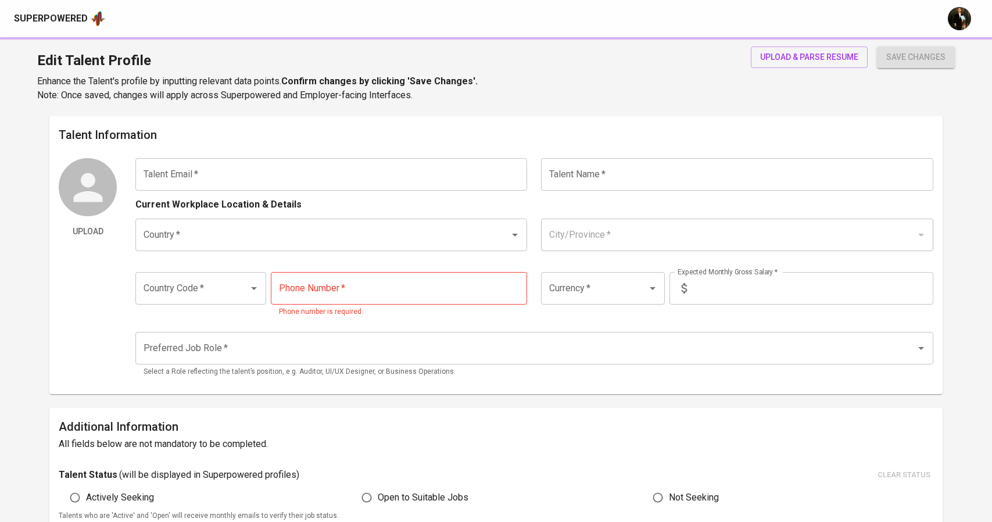
radio input "true"
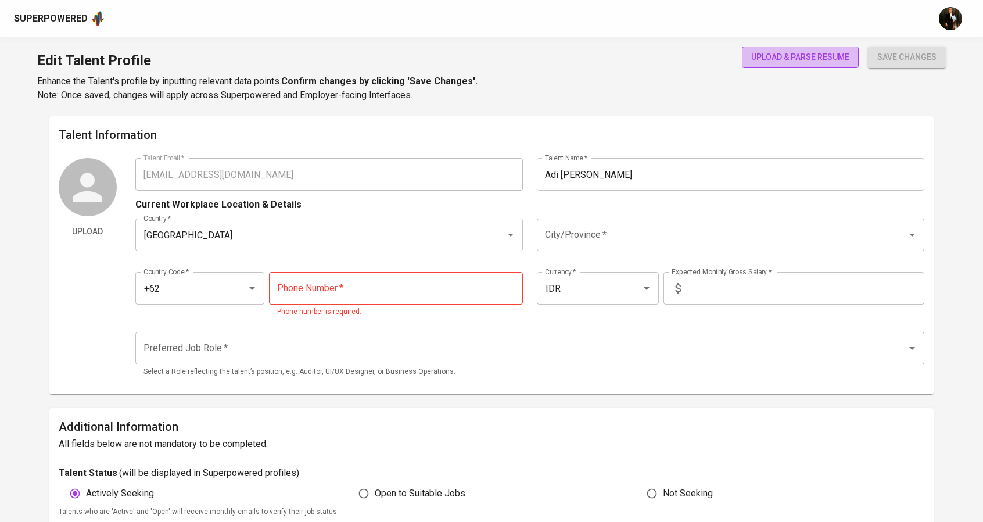
click at [787, 62] on span "upload & parse resume" at bounding box center [800, 57] width 98 height 15
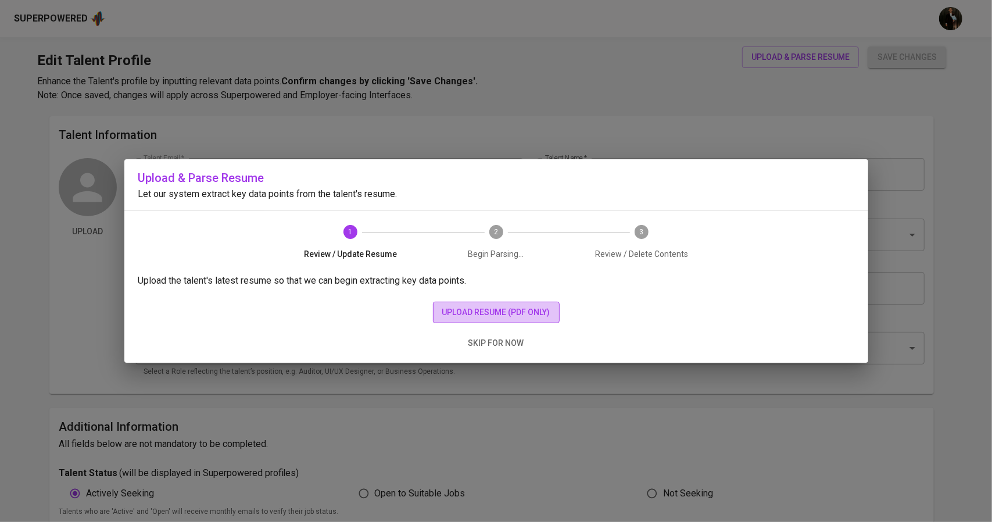
click at [445, 312] on span "upload resume (pdf only)" at bounding box center [496, 312] width 108 height 15
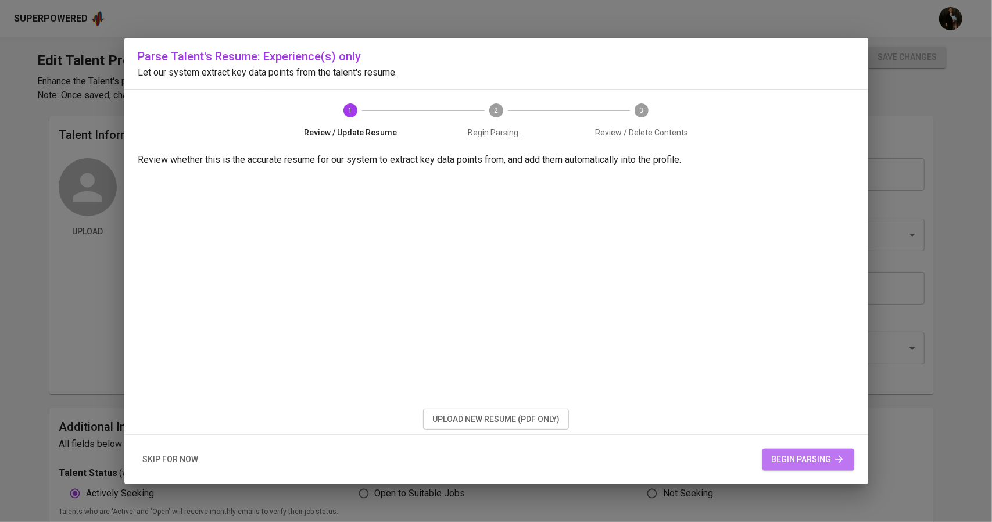
click at [822, 457] on span "begin parsing" at bounding box center [808, 459] width 73 height 15
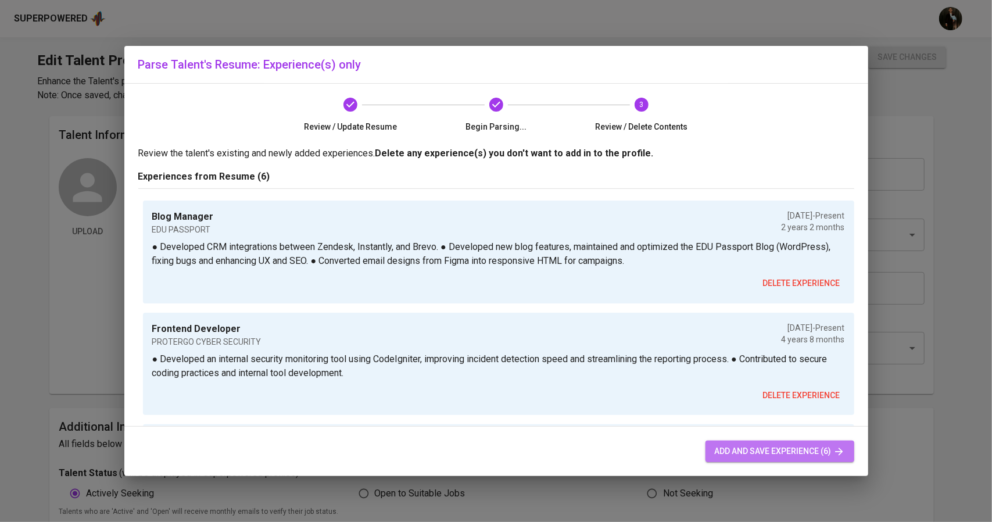
click at [729, 456] on span "add and save experience (6)" at bounding box center [780, 451] width 130 height 15
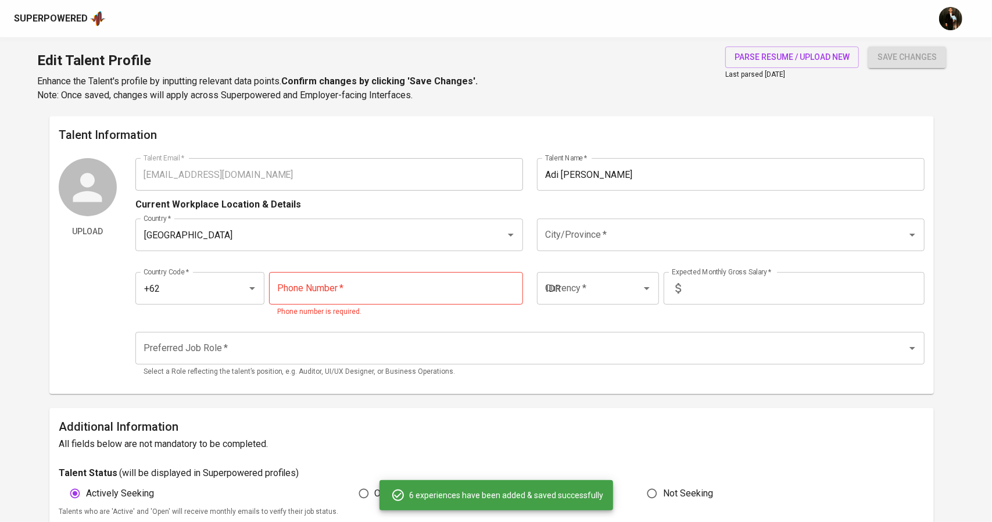
type input "+62"
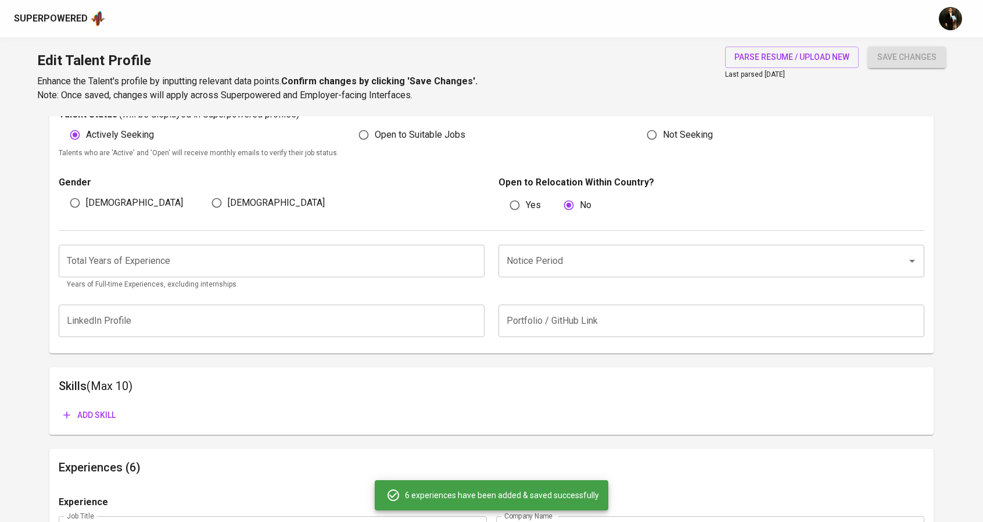
scroll to position [356, 0]
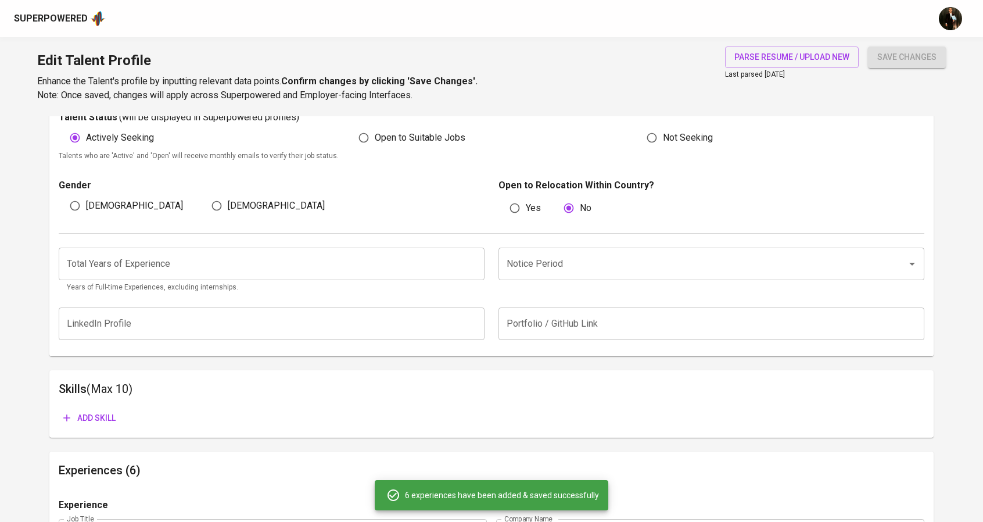
click at [81, 211] on input "[DEMOGRAPHIC_DATA]" at bounding box center [75, 206] width 22 height 22
radio input "true"
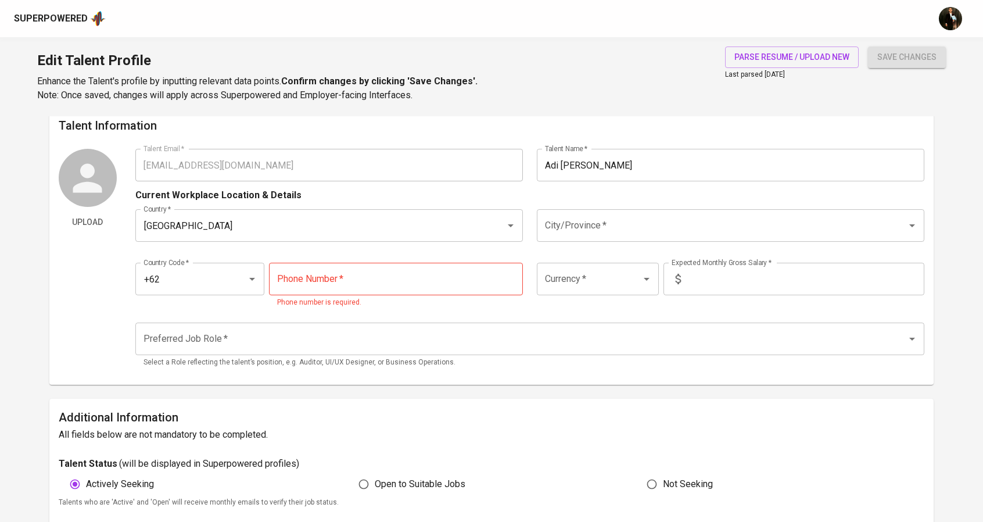
scroll to position [7, 0]
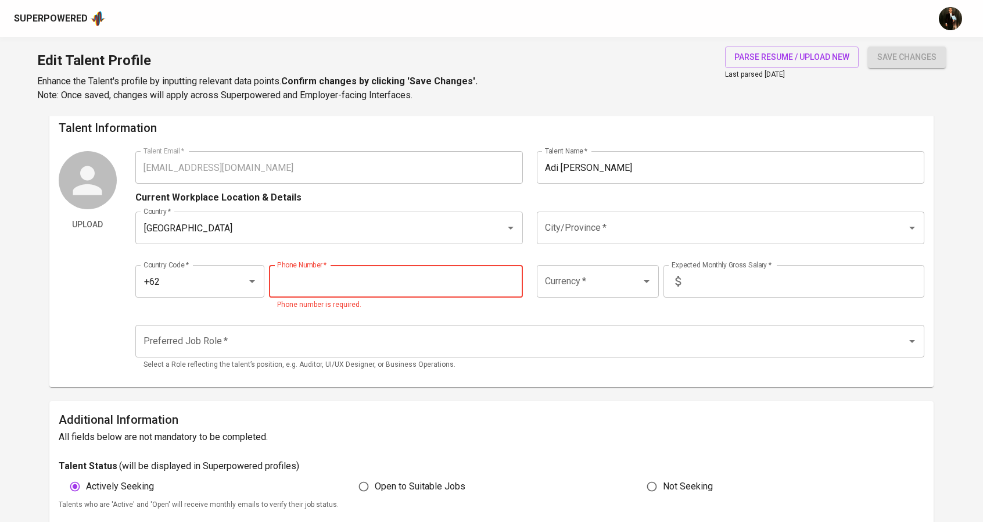
click at [422, 280] on input "tel" at bounding box center [396, 281] width 254 height 33
paste input "[PHONE_NUMBER]"
type input "[PHONE_NUMBER]"
click at [555, 316] on div "Talent Email   * [EMAIL_ADDRESS][DOMAIN_NAME] Talent Email * Talent Name   * [P…" at bounding box center [530, 264] width 790 height 227
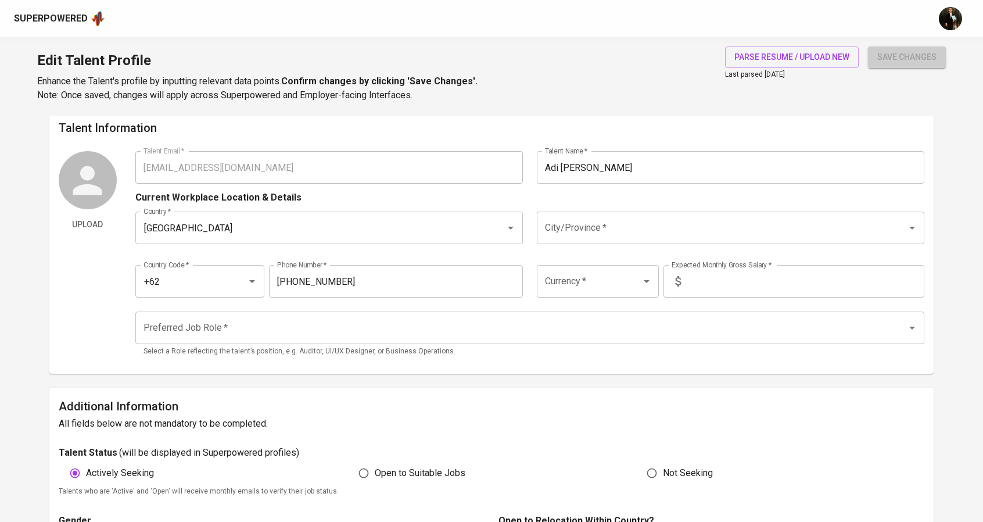
click at [897, 55] on span "save changes" at bounding box center [907, 57] width 59 height 15
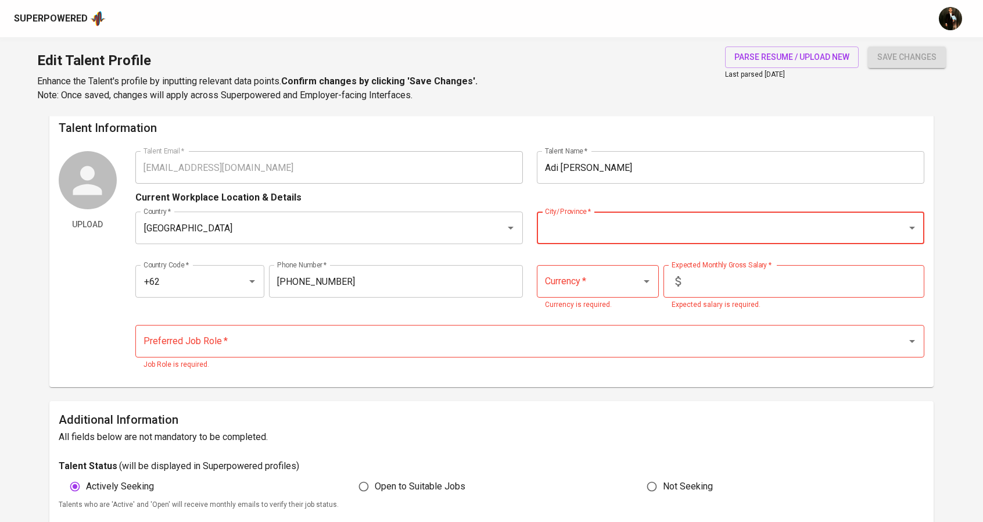
click at [680, 217] on input "City/Province   *" at bounding box center [714, 228] width 345 height 22
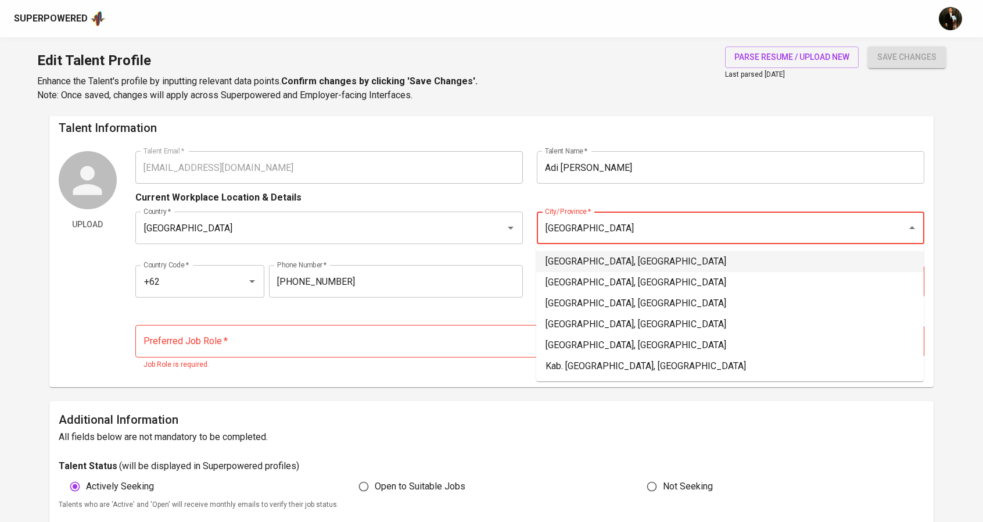
click at [604, 261] on li "[GEOGRAPHIC_DATA], [GEOGRAPHIC_DATA]" at bounding box center [730, 261] width 388 height 21
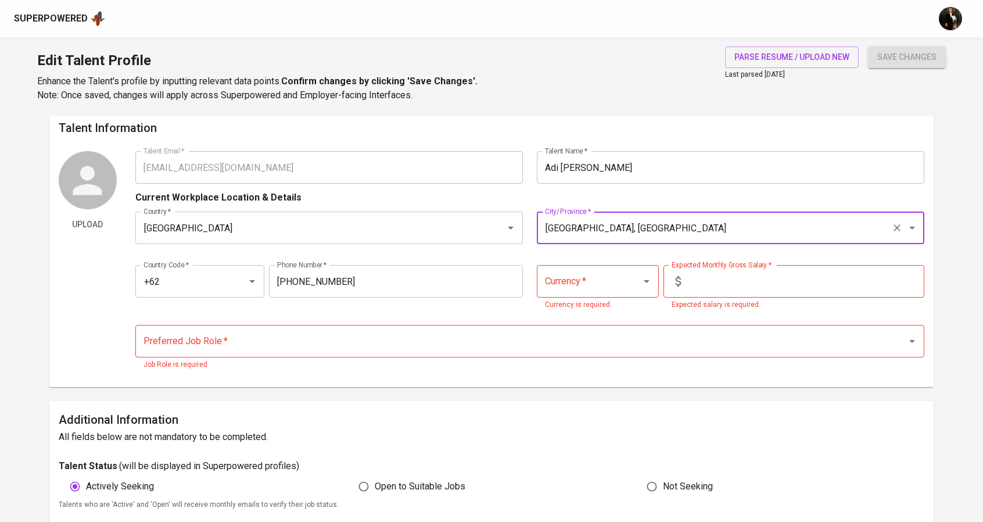
type input "[GEOGRAPHIC_DATA], [GEOGRAPHIC_DATA]"
click at [610, 288] on input "Currency   *" at bounding box center [581, 281] width 79 height 22
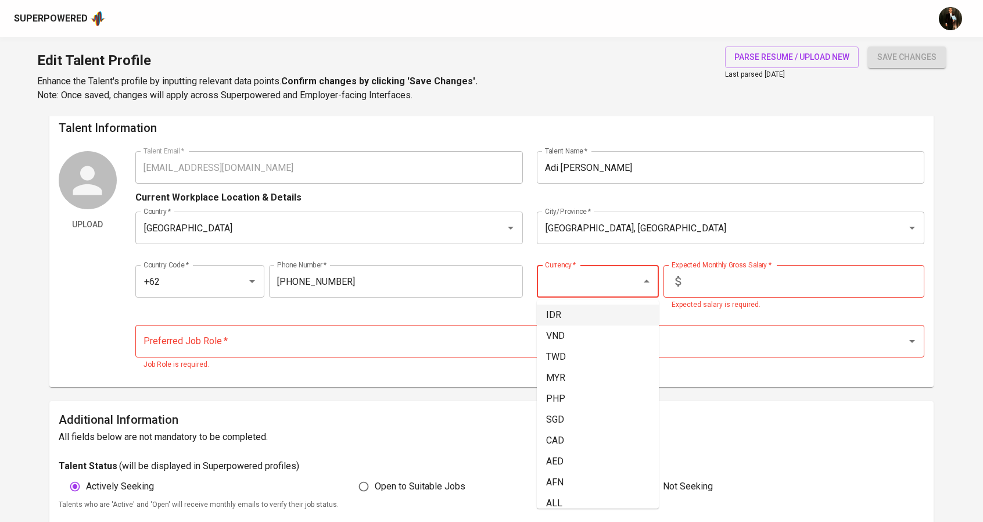
click at [597, 307] on li "IDR" at bounding box center [598, 315] width 122 height 21
type input "IDR"
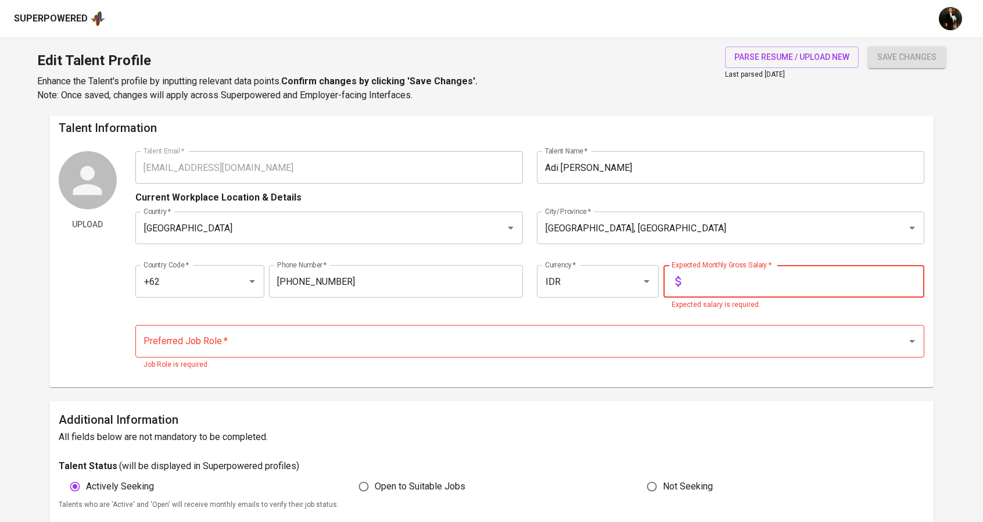
click at [727, 278] on input "text" at bounding box center [805, 281] width 239 height 33
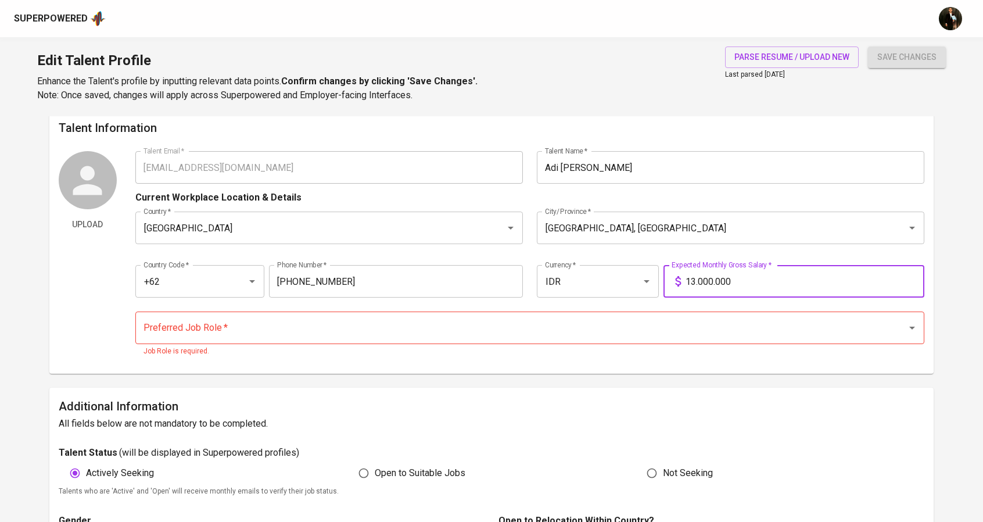
type input "13.000.000"
click at [635, 325] on input "Preferred Job Role   *" at bounding box center [514, 328] width 747 height 22
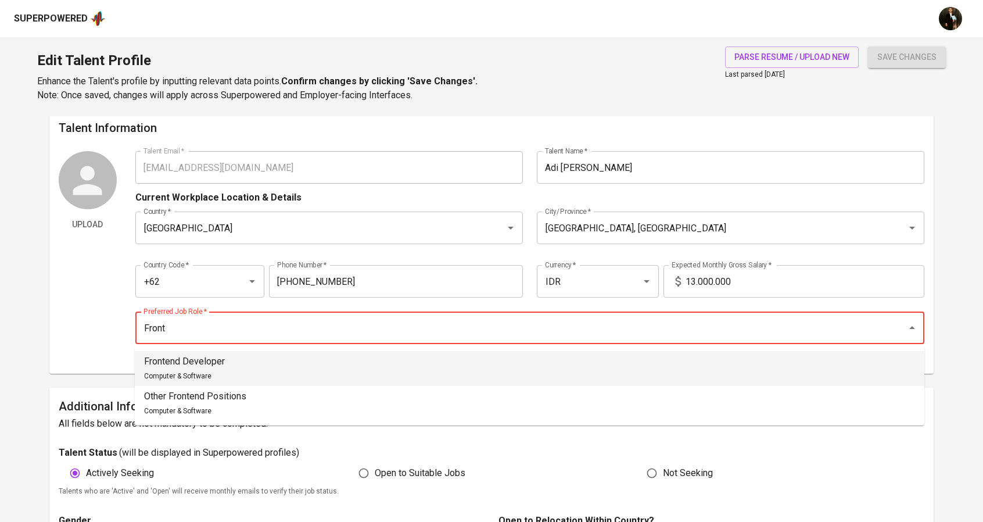
click at [435, 361] on li "Frontend Developer Computer & Software" at bounding box center [530, 368] width 790 height 35
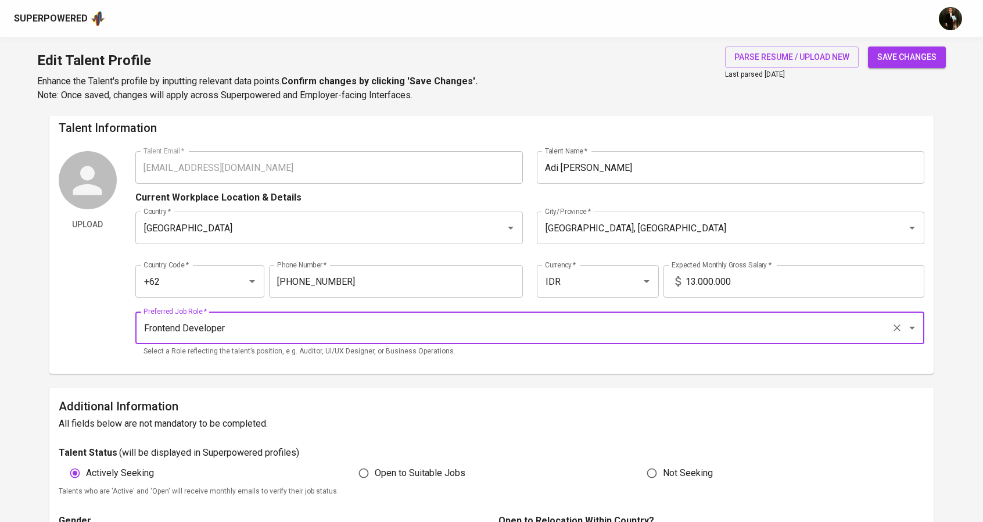
type input "Frontend Developer"
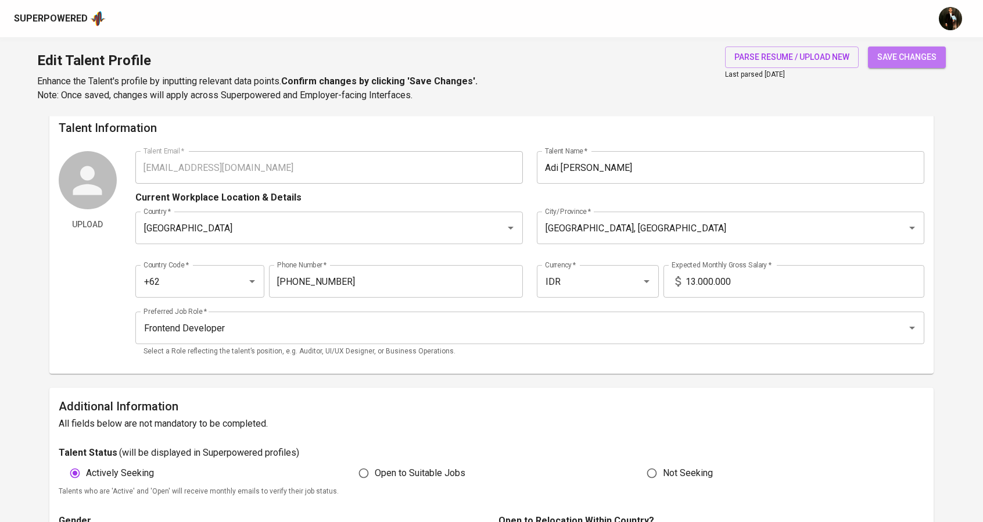
click at [911, 58] on span "save changes" at bounding box center [907, 57] width 59 height 15
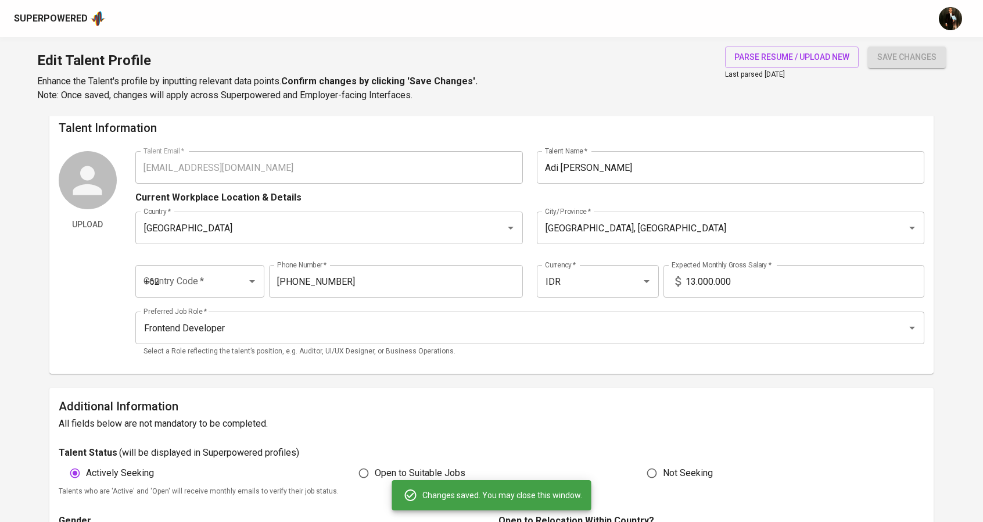
type input "6281318952424"
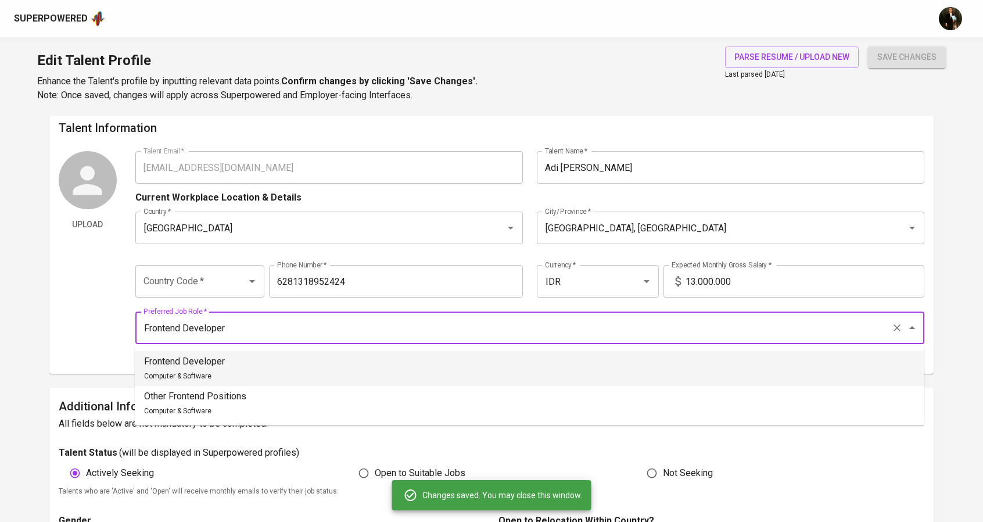
click at [390, 333] on input "Frontend Developer" at bounding box center [514, 328] width 747 height 22
